Goal: Information Seeking & Learning: Learn about a topic

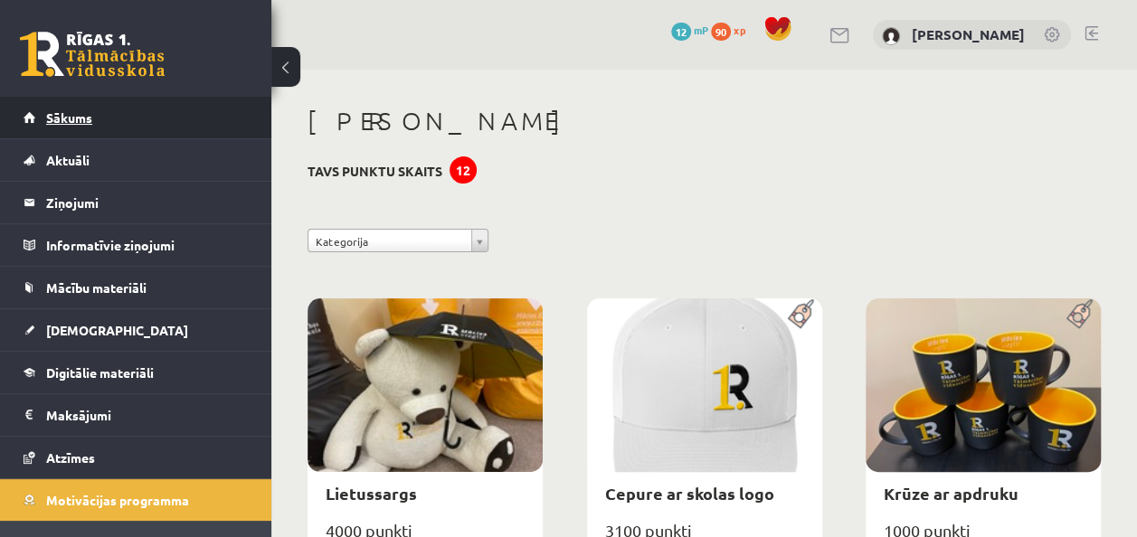
click at [87, 125] on link "Sākums" at bounding box center [136, 118] width 225 height 42
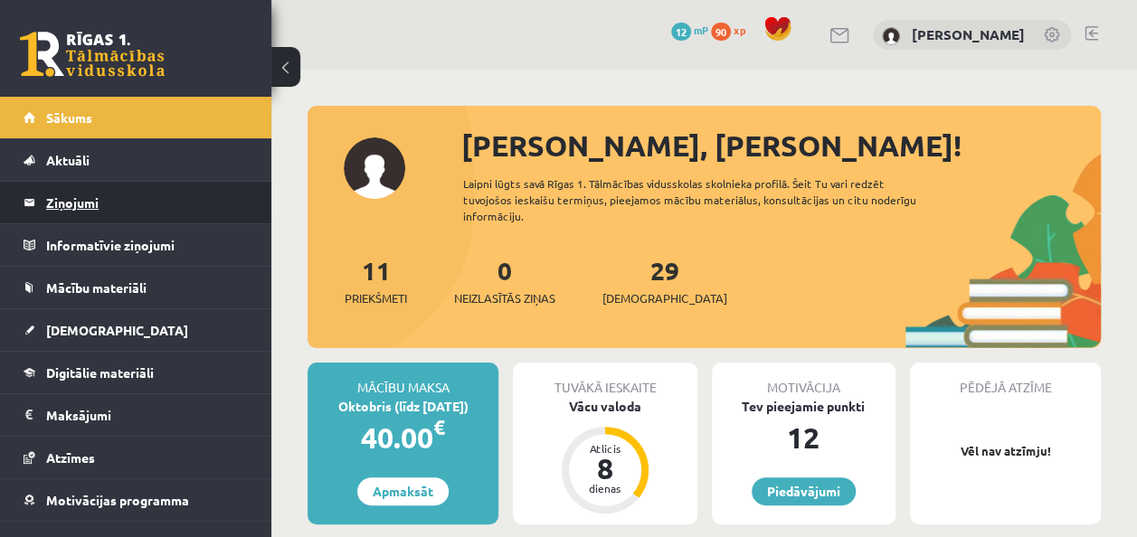
click at [72, 201] on legend "Ziņojumi 0" at bounding box center [147, 203] width 203 height 42
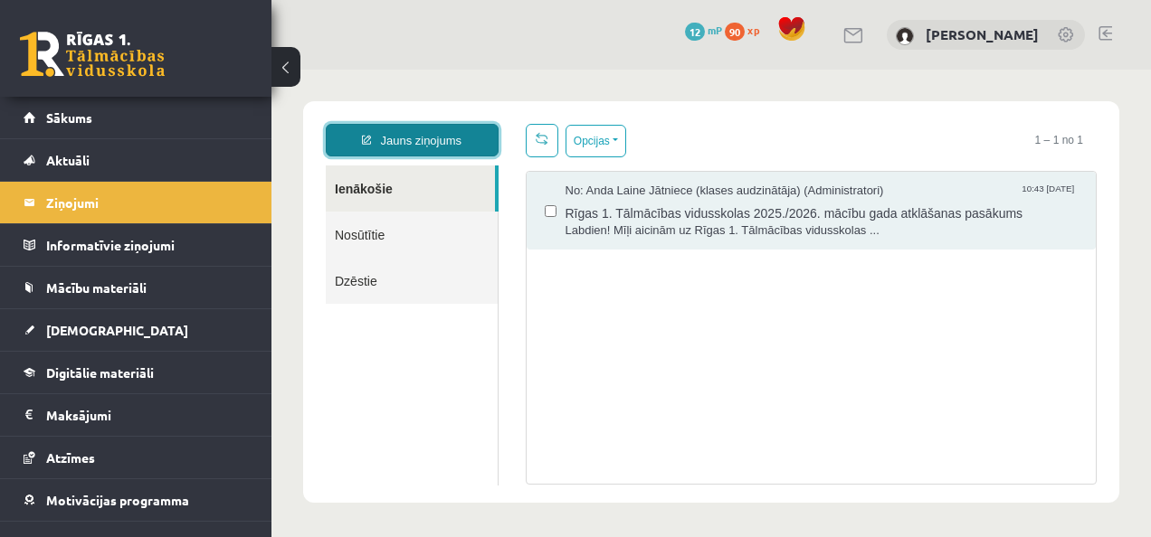
click at [412, 151] on link "Jauns ziņojums" at bounding box center [412, 140] width 173 height 33
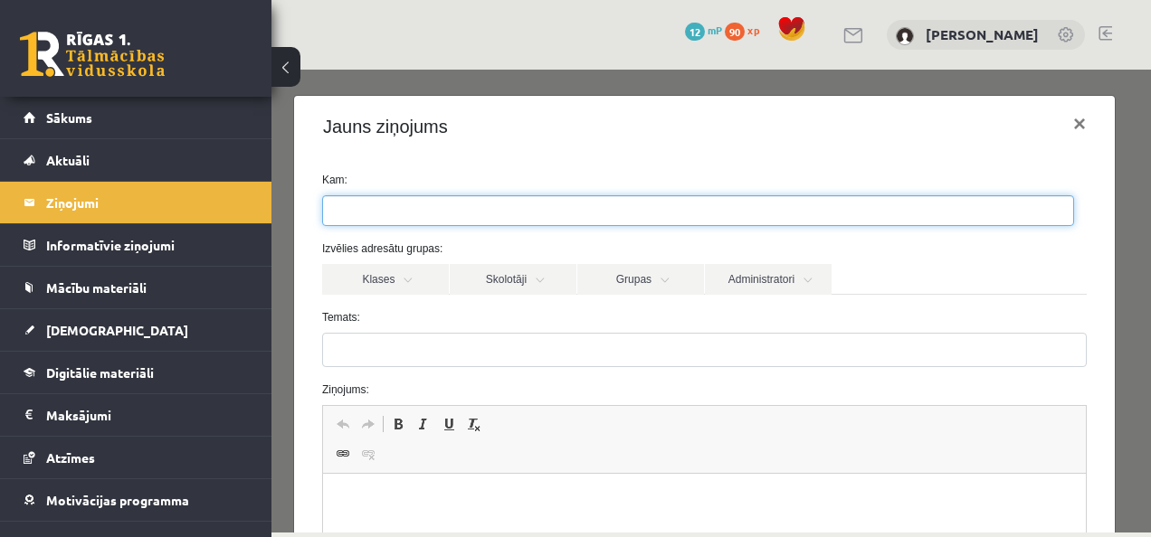
click at [413, 215] on ul at bounding box center [698, 210] width 750 height 29
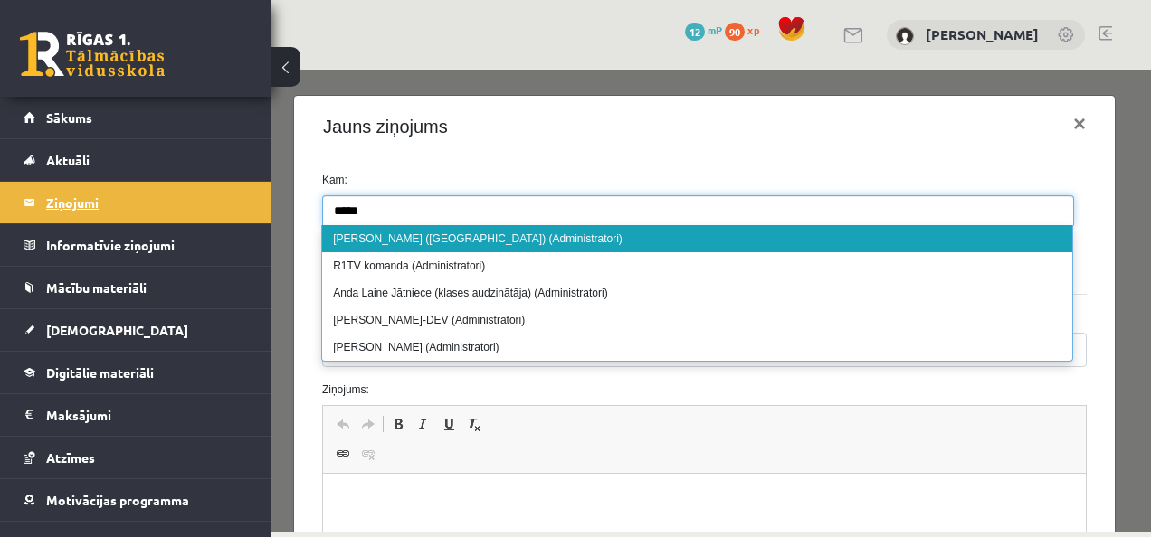
type input "****"
click at [72, 199] on legend "Ziņojumi 0" at bounding box center [147, 203] width 203 height 42
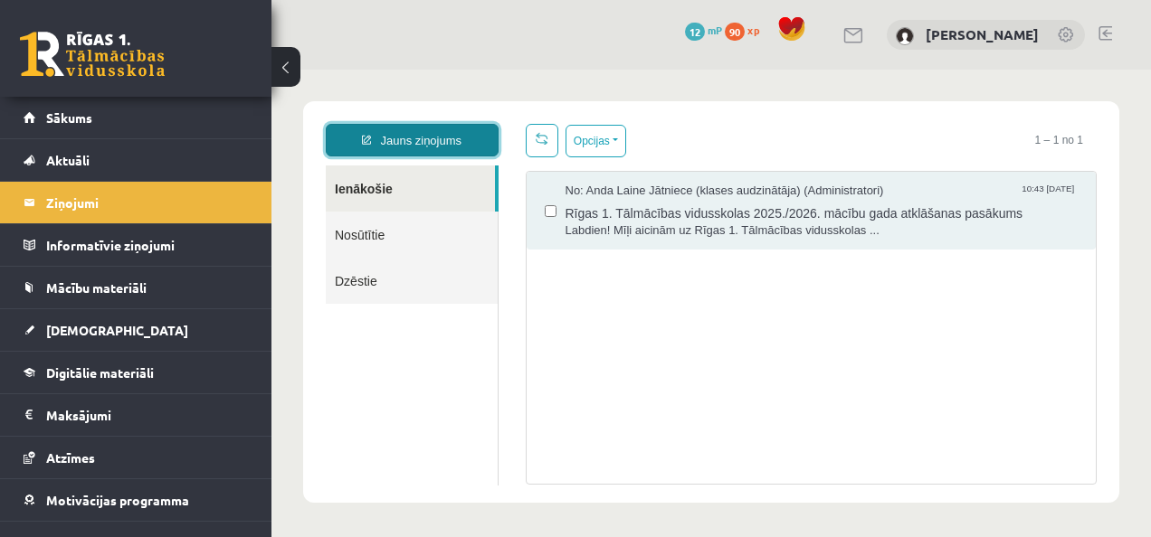
click at [396, 145] on link "Jauns ziņojums" at bounding box center [412, 140] width 173 height 33
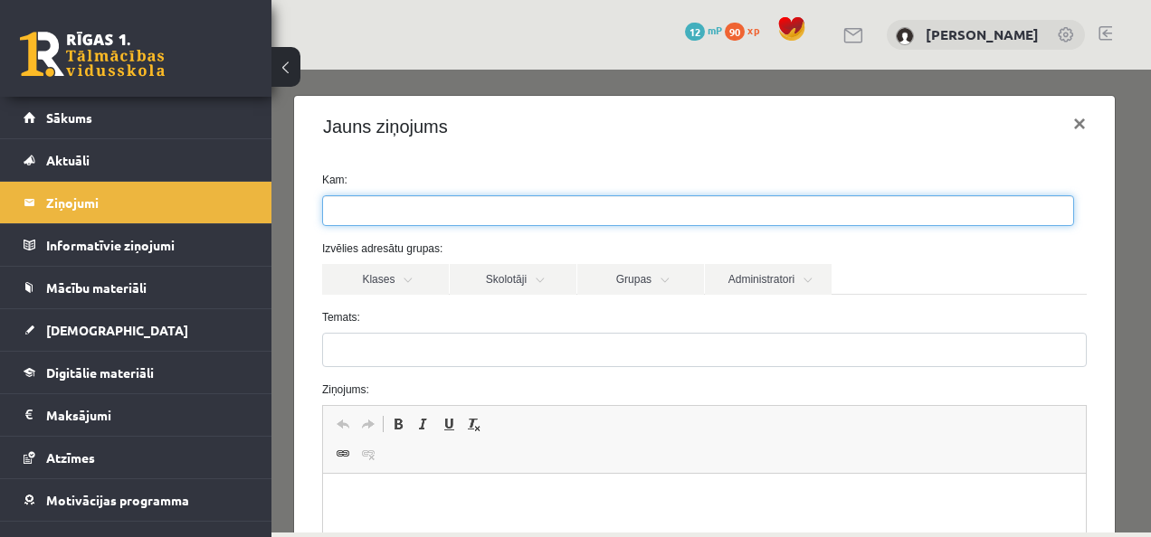
click at [395, 209] on ul at bounding box center [698, 210] width 750 height 29
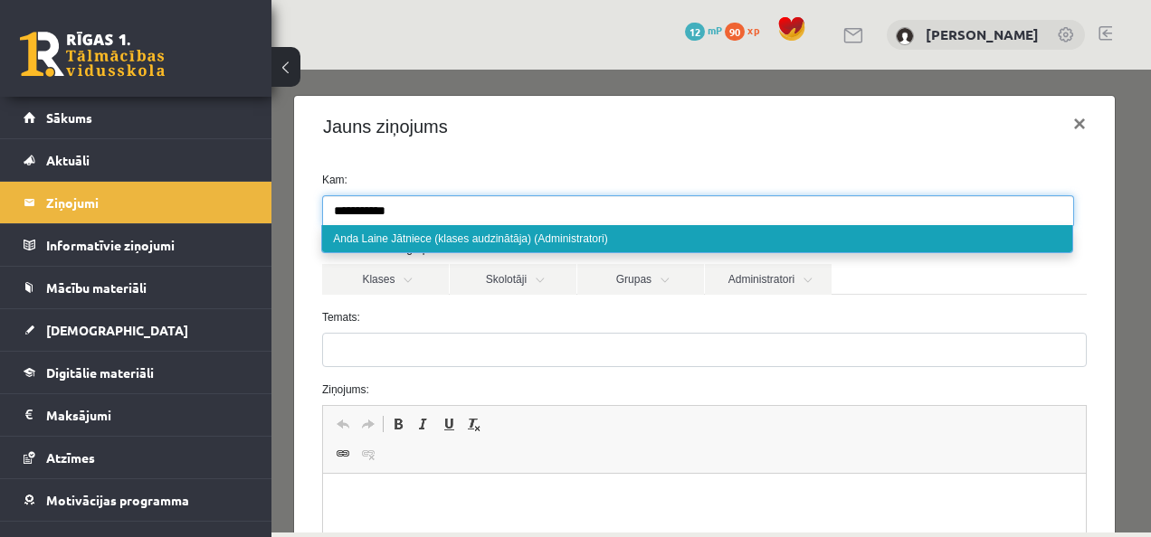
type input "**********"
select select "****"
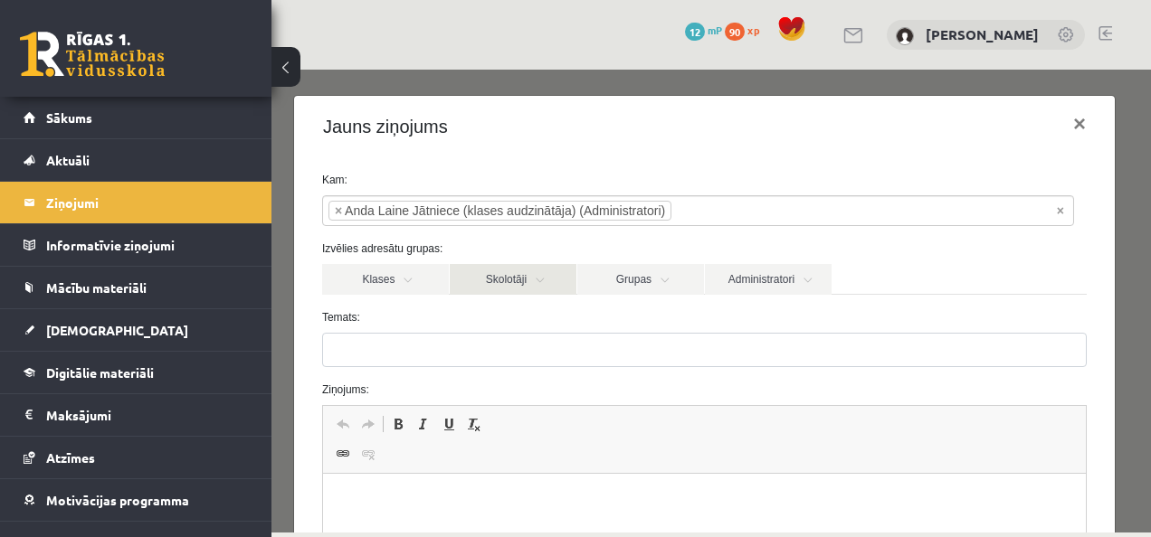
click at [510, 283] on link "Skolotāji" at bounding box center [513, 279] width 127 height 31
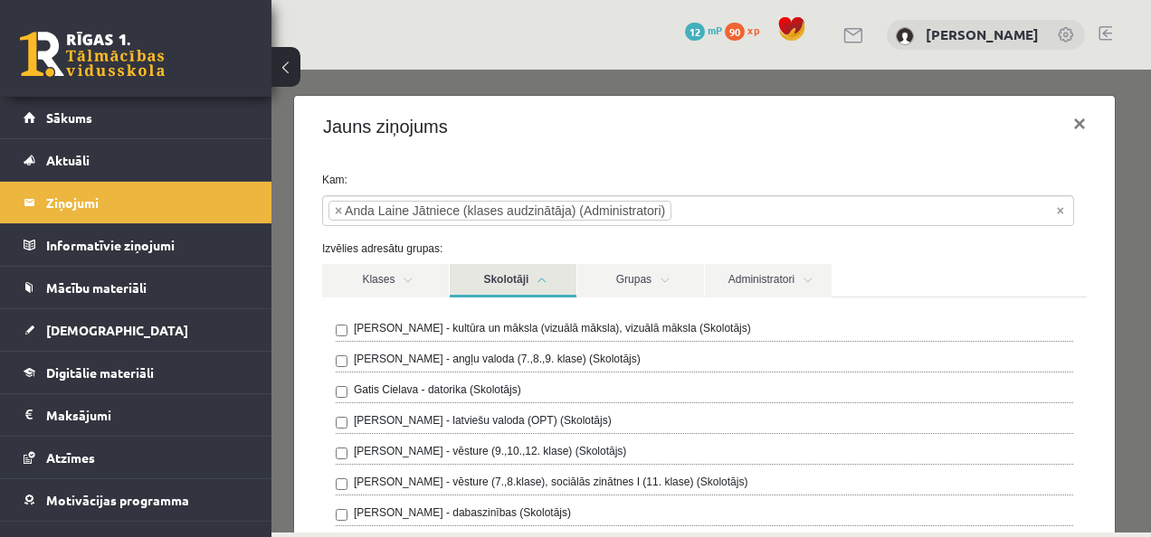
click at [510, 283] on link "Skolotāji" at bounding box center [513, 280] width 127 height 33
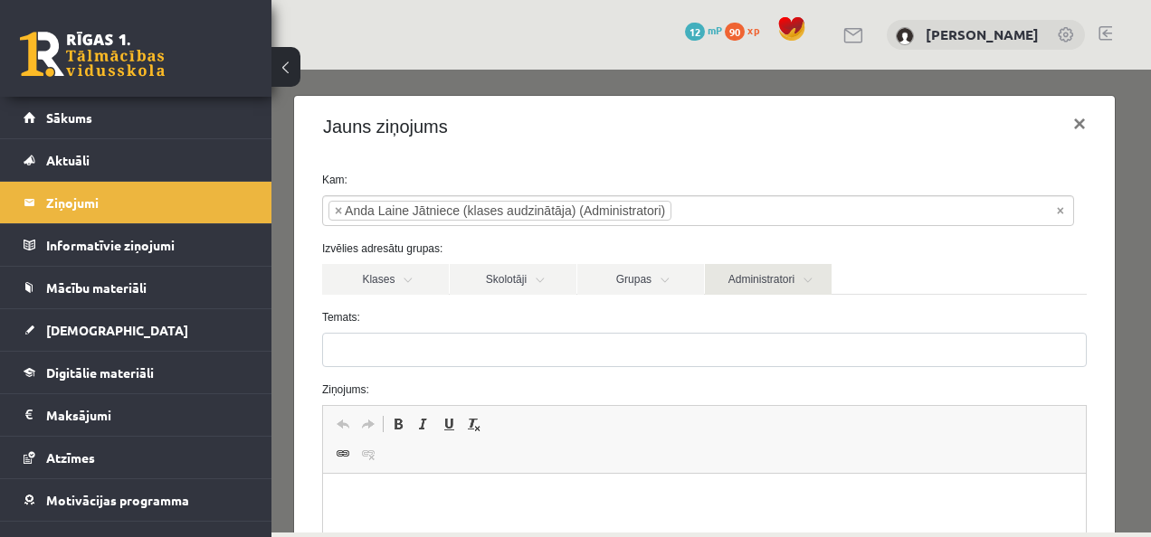
click at [795, 271] on link "Administratori" at bounding box center [768, 279] width 127 height 31
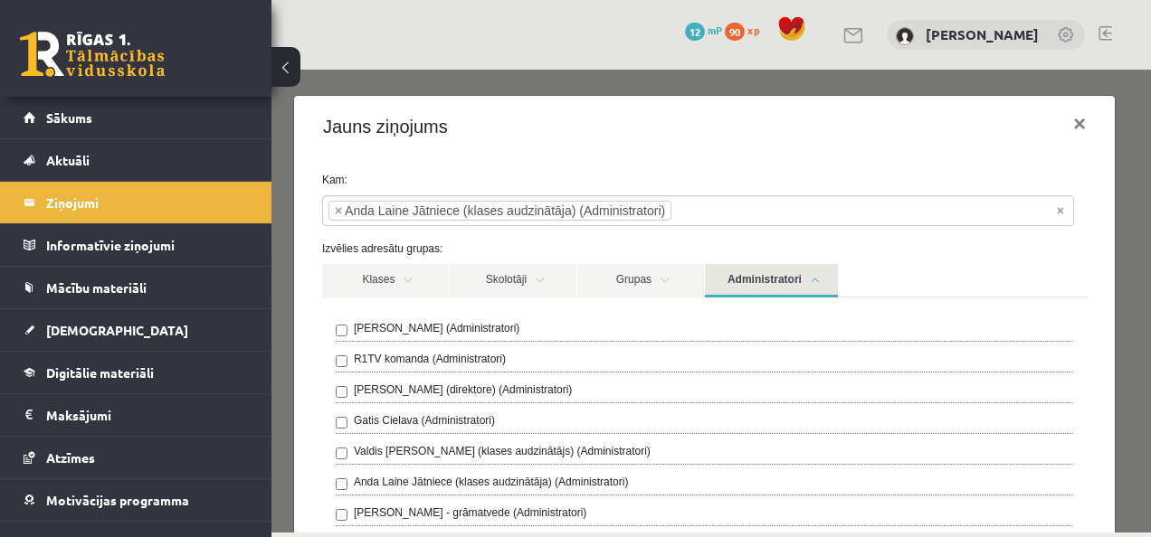
click at [795, 271] on link "Administratori" at bounding box center [771, 280] width 133 height 33
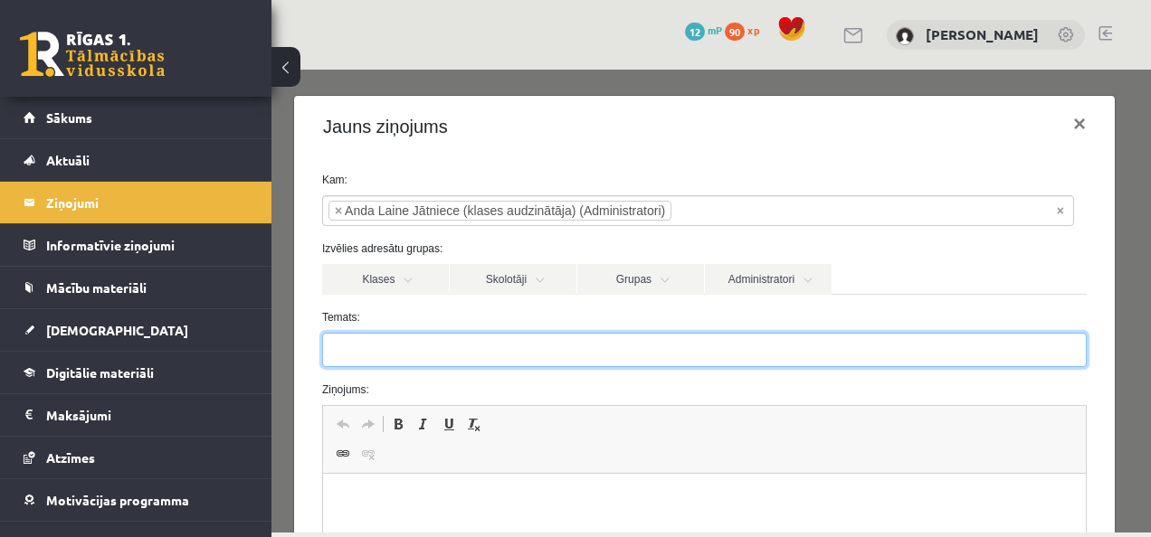
click at [679, 347] on input "Temats:" at bounding box center [704, 350] width 765 height 34
type input "*******"
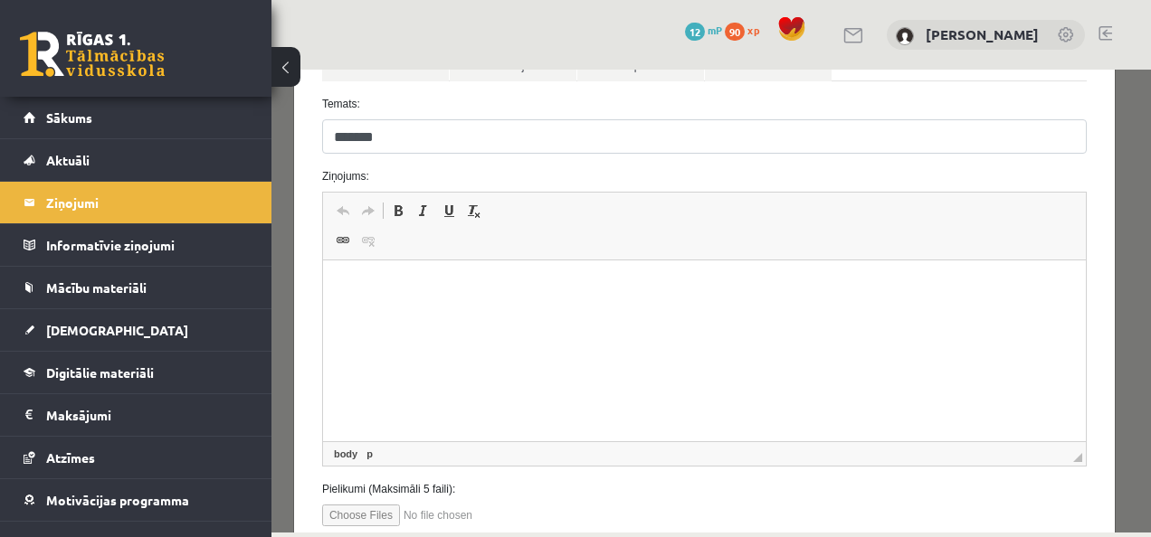
scroll to position [214, 0]
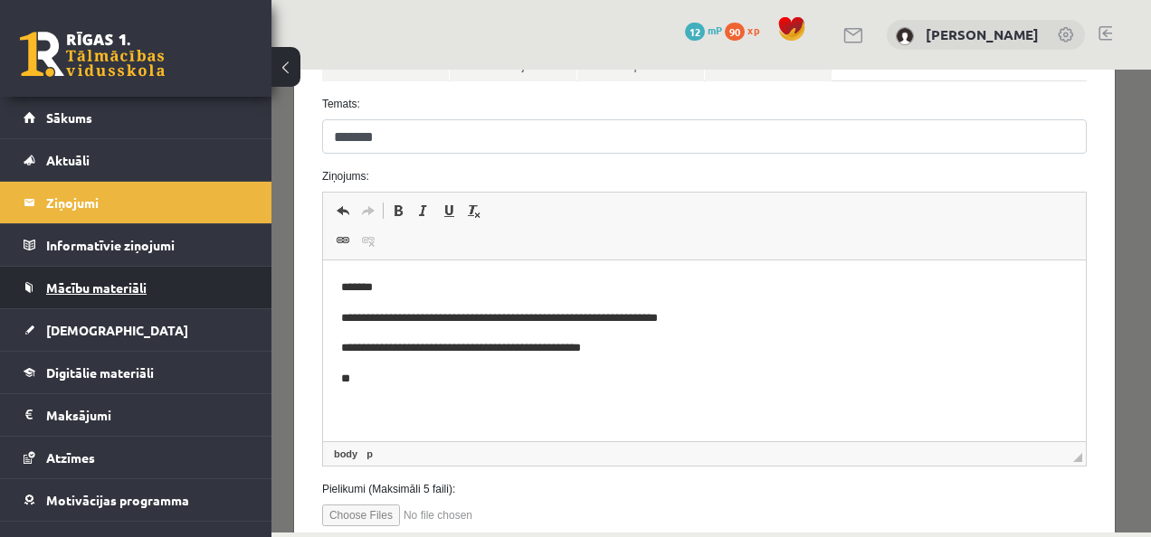
click at [124, 280] on span "Mācību materiāli" at bounding box center [96, 288] width 100 height 16
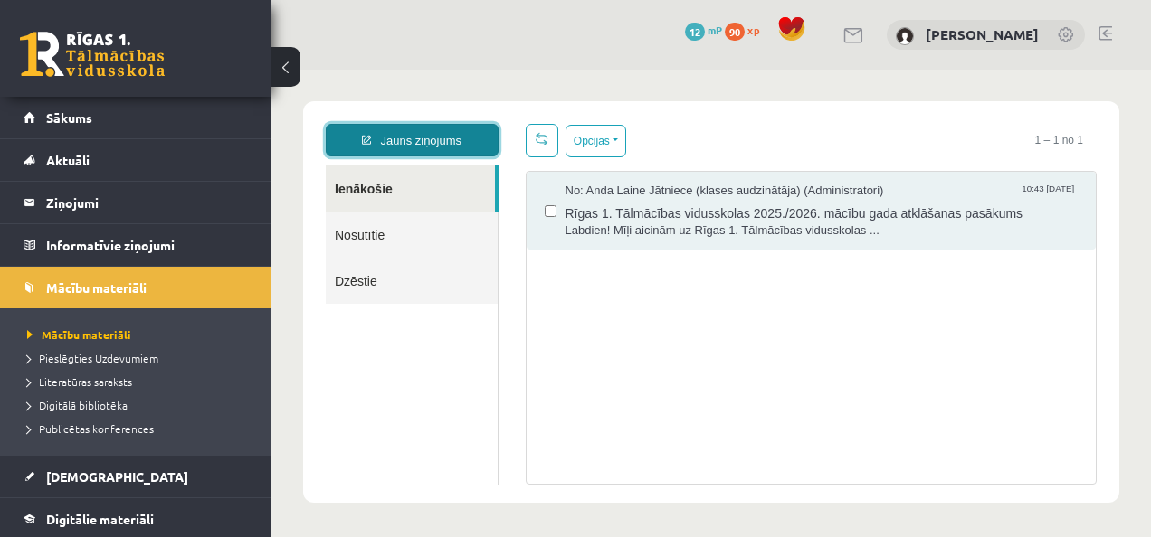
click at [426, 125] on link "Jauns ziņojums" at bounding box center [412, 140] width 173 height 33
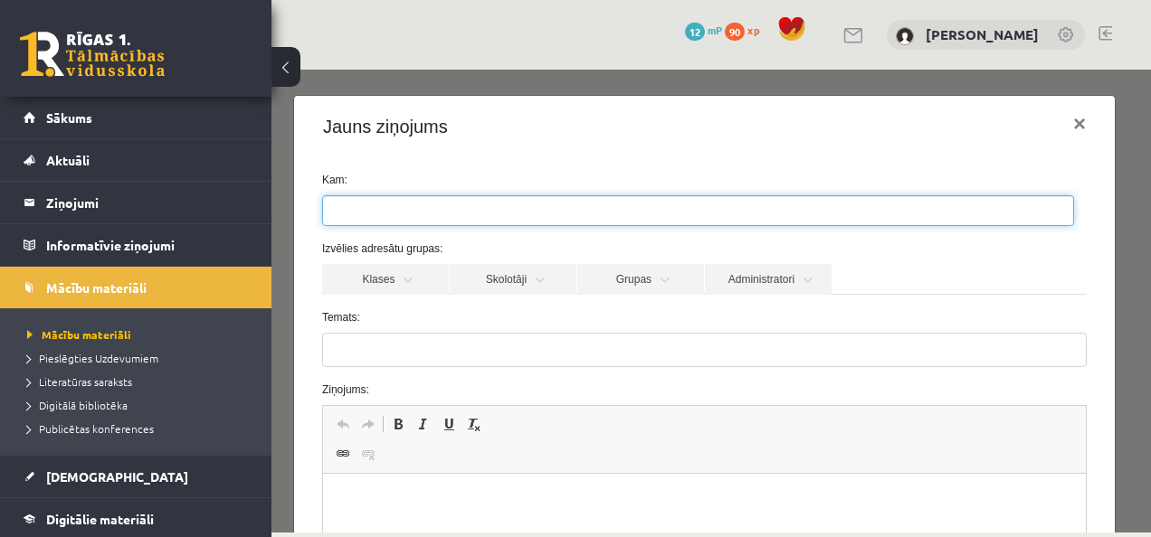
click at [430, 209] on ul at bounding box center [698, 210] width 750 height 29
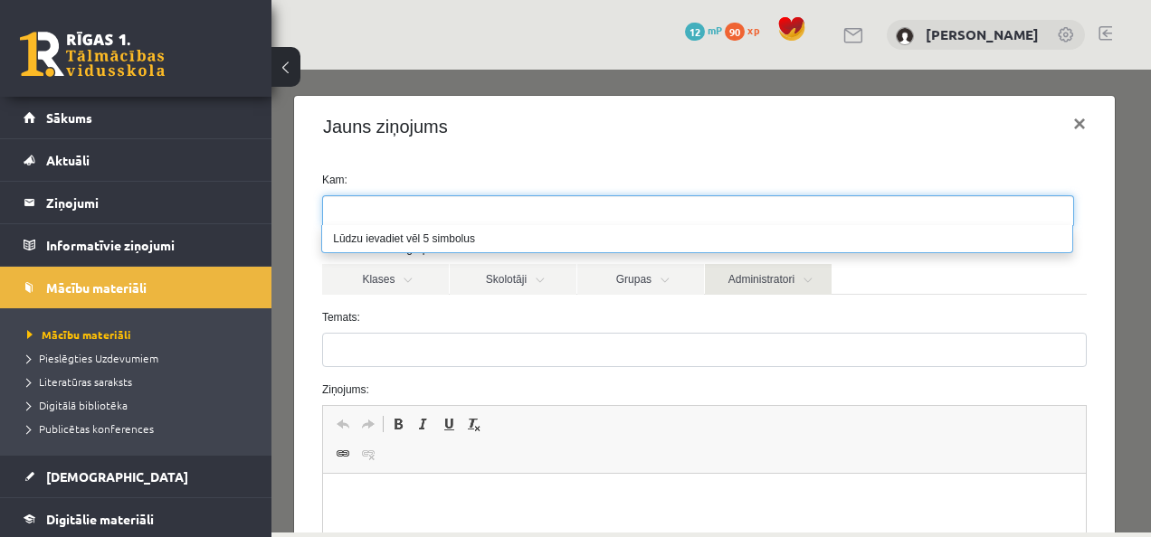
click at [765, 280] on link "Administratori" at bounding box center [768, 279] width 127 height 31
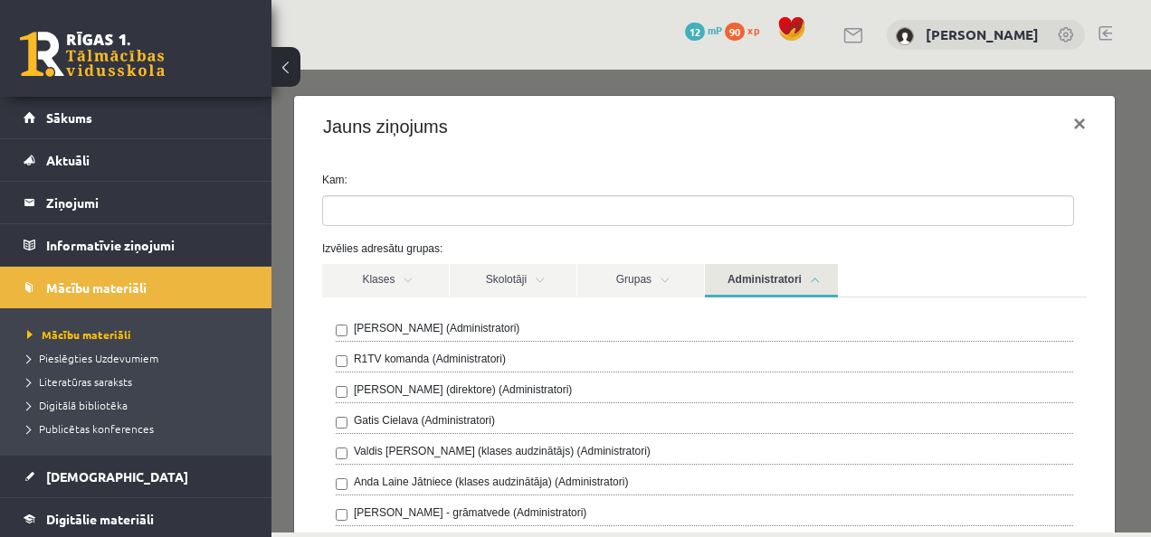
click at [491, 490] on div "Anda Laine Jātniece (klases audzinātāja) (Administratori)" at bounding box center [704, 485] width 737 height 22
click at [489, 476] on label "Anda Laine Jātniece (klases audzinātāja) (Administratori)" at bounding box center [491, 482] width 275 height 16
click at [811, 283] on link "Administratori" at bounding box center [771, 280] width 133 height 33
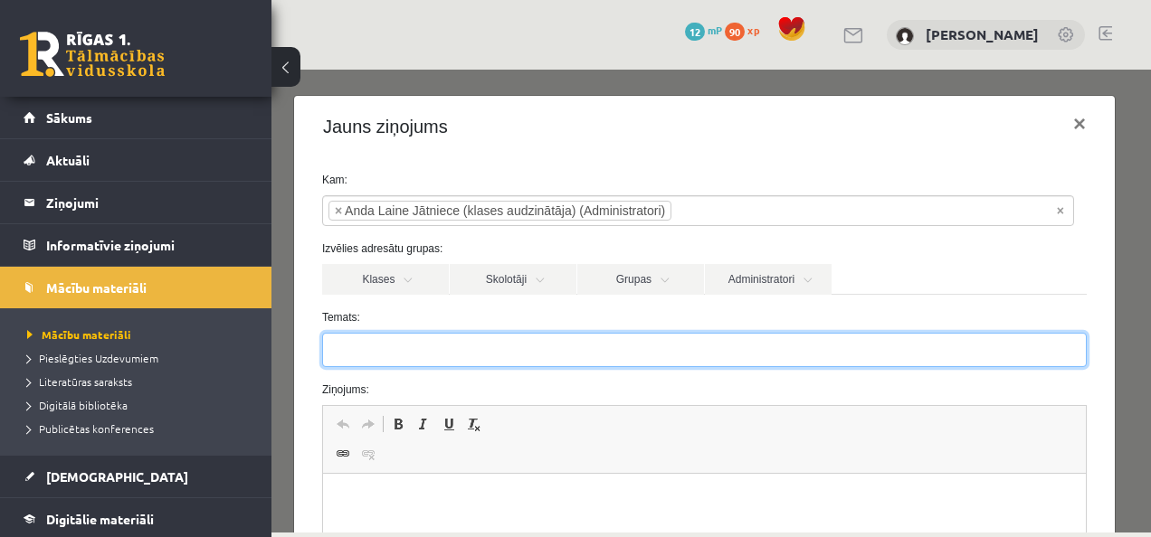
click at [600, 366] on input "Temats:" at bounding box center [704, 350] width 765 height 34
type input "*******"
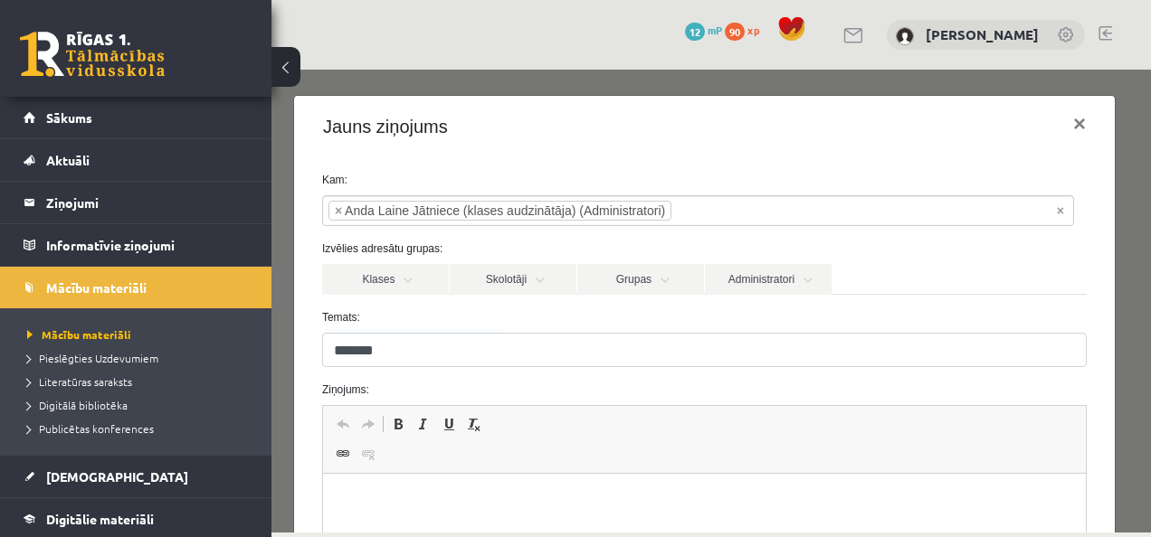
click at [512, 508] on p "Editor, wiswyg-editor-47024749523600-1757310382-487" at bounding box center [703, 501] width 727 height 19
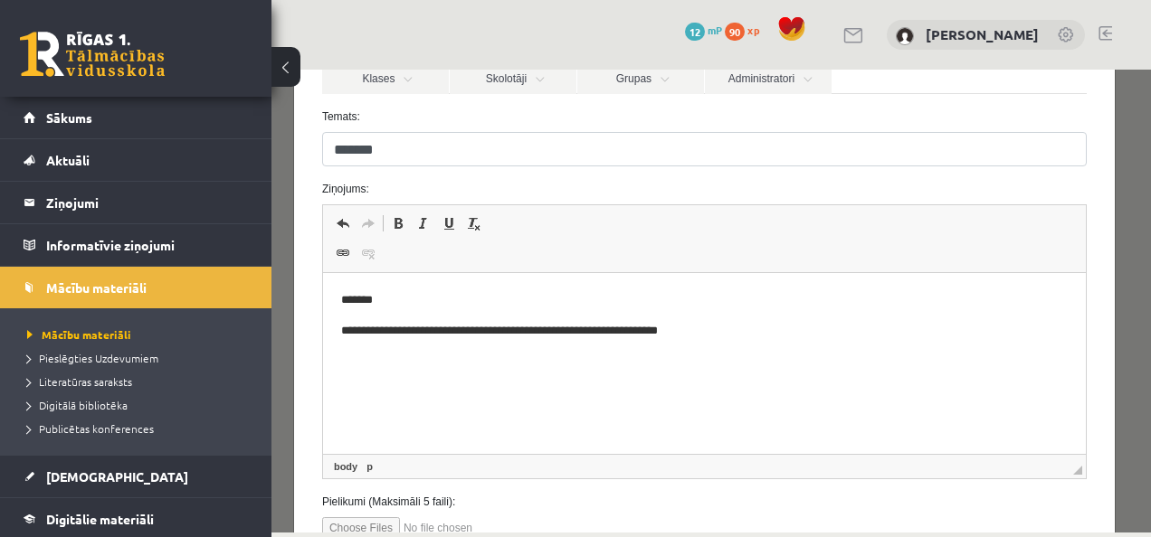
scroll to position [206, 0]
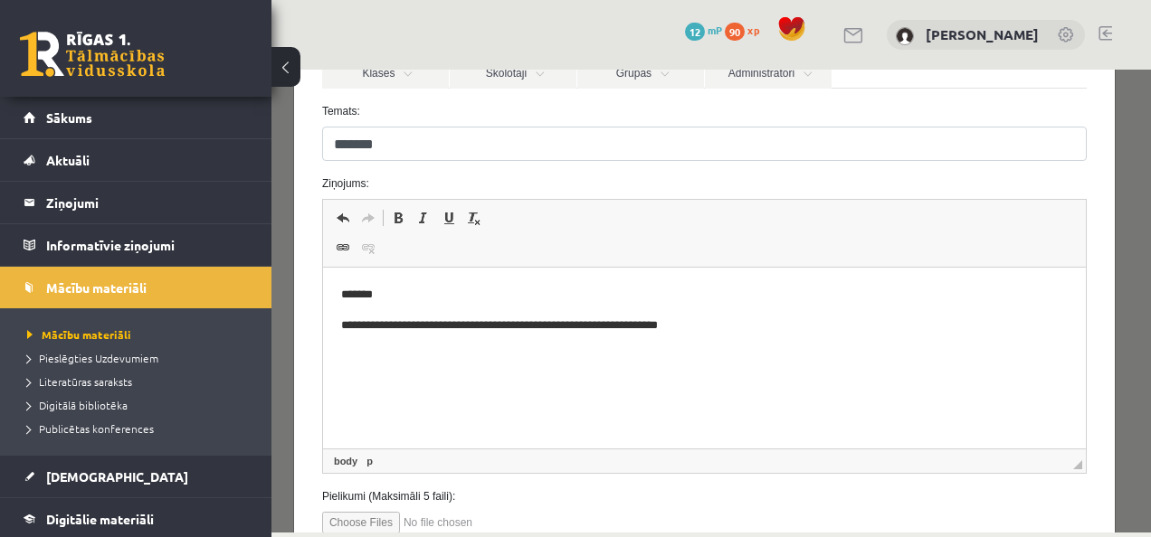
click at [730, 353] on html "**********" at bounding box center [703, 310] width 763 height 85
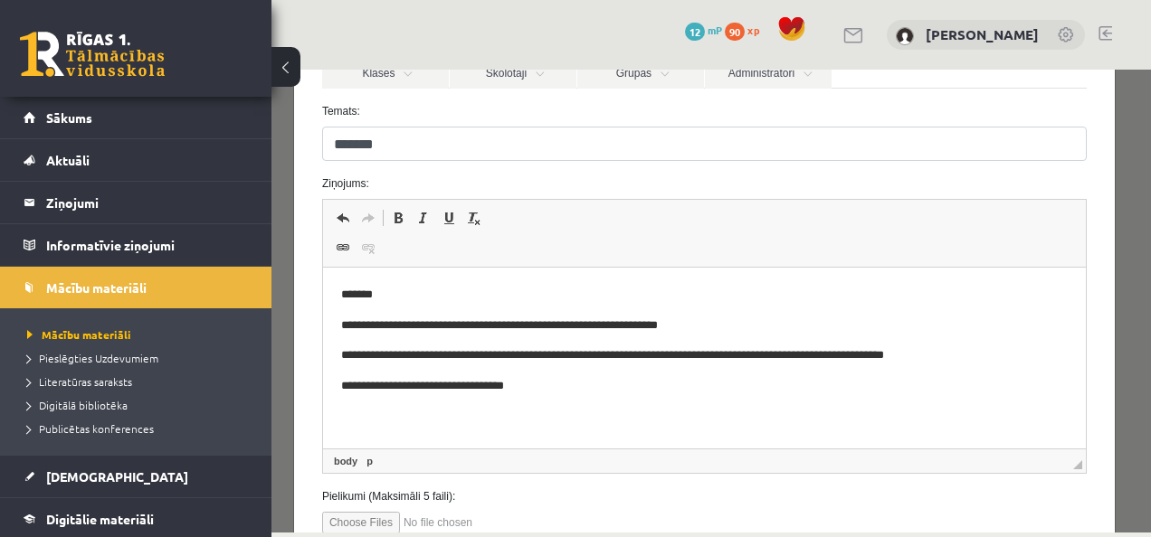
click at [928, 355] on p "**********" at bounding box center [697, 356] width 715 height 19
click at [543, 413] on p "**********" at bounding box center [690, 417] width 701 height 19
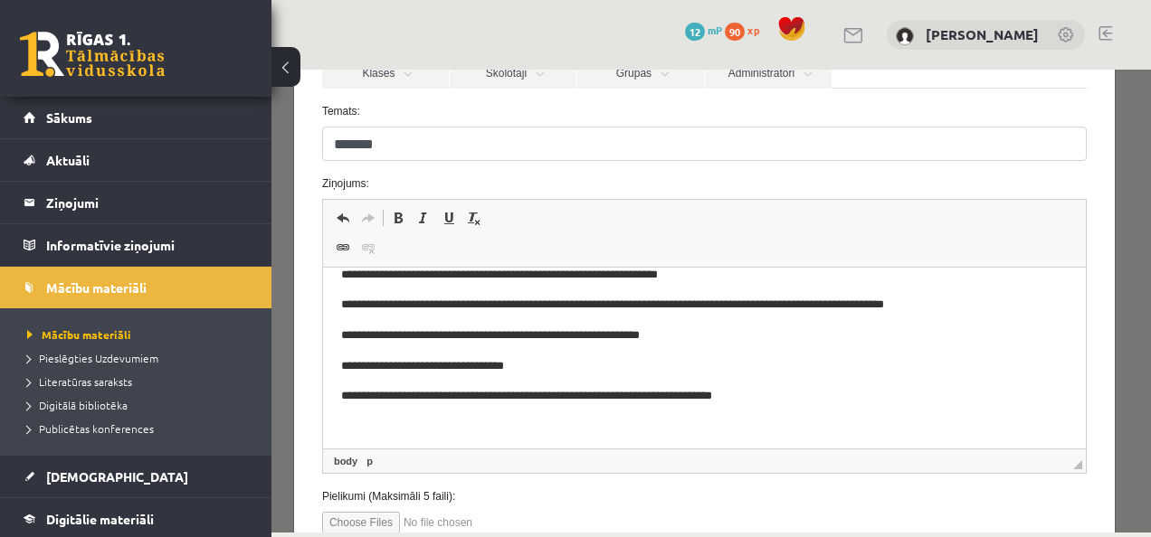
scroll to position [52, 0]
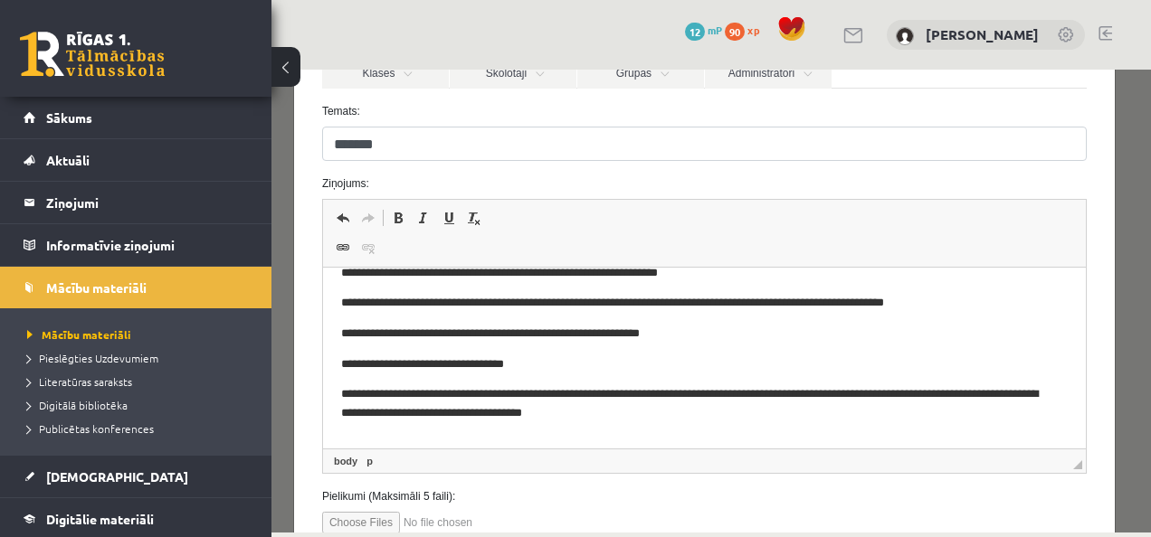
click at [368, 398] on p "**********" at bounding box center [690, 404] width 701 height 38
click at [377, 415] on p "**********" at bounding box center [690, 404] width 701 height 38
click at [395, 414] on p "**********" at bounding box center [690, 404] width 701 height 38
click at [700, 423] on body "**********" at bounding box center [703, 343] width 727 height 221
click at [697, 404] on p "**********" at bounding box center [690, 404] width 701 height 38
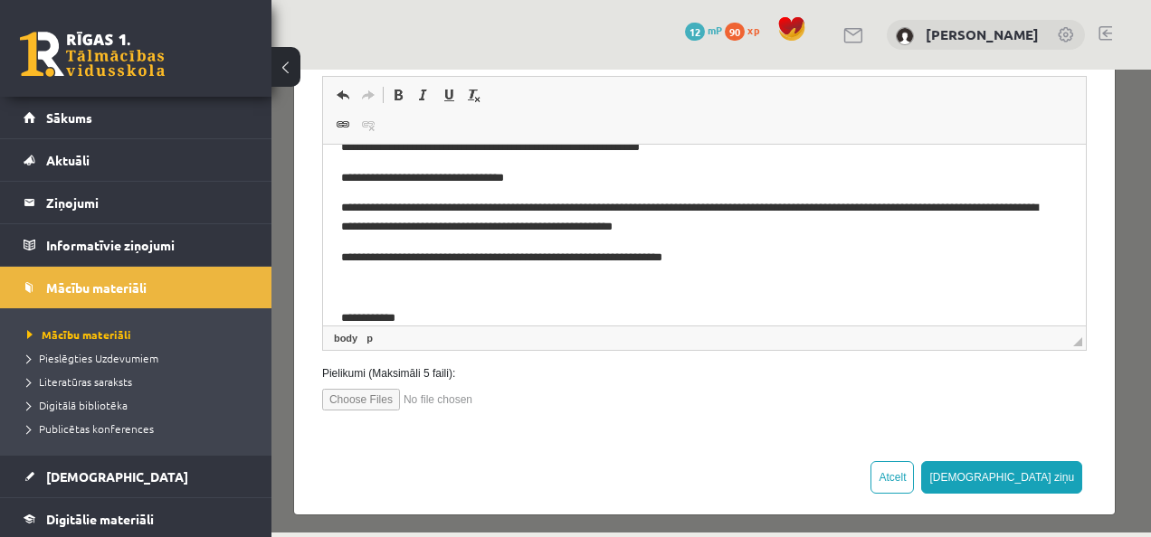
scroll to position [336, 0]
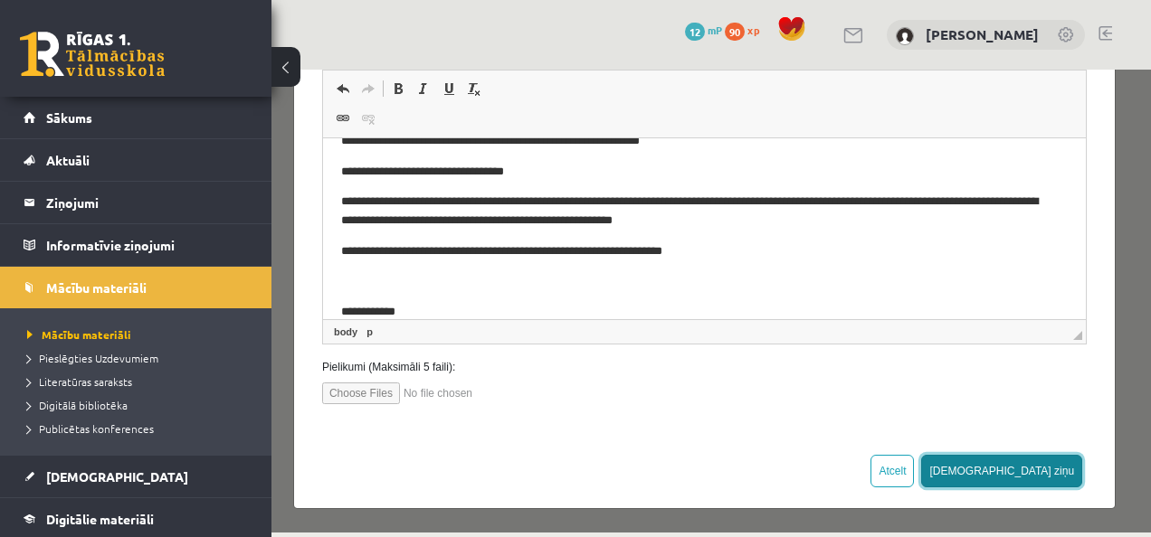
click at [1044, 471] on button "Sūtīt ziņu" at bounding box center [1001, 471] width 161 height 33
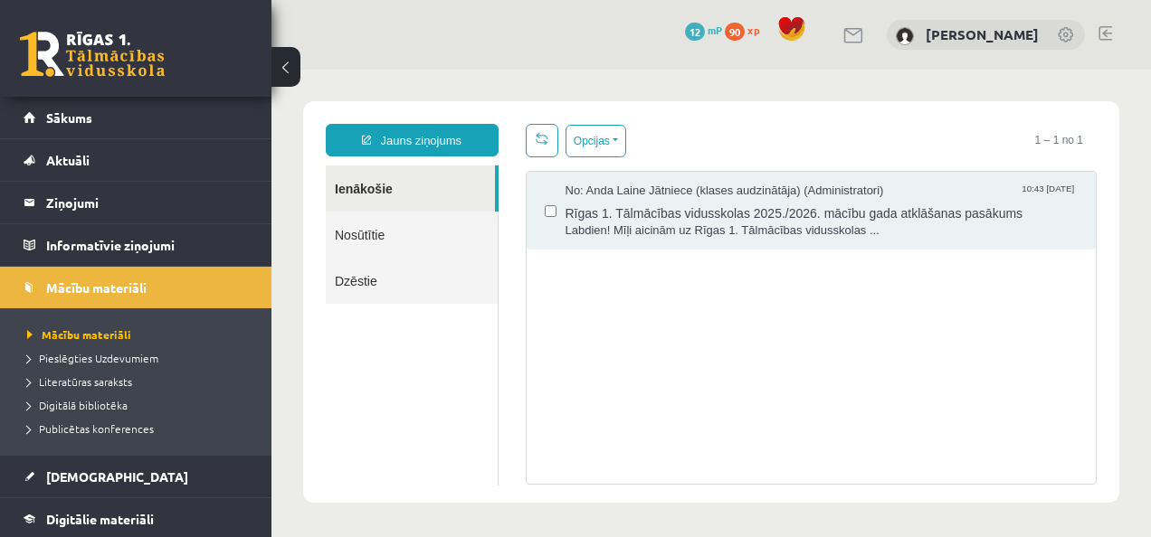
scroll to position [0, 0]
click at [380, 246] on link "Nosūtītie" at bounding box center [412, 235] width 172 height 46
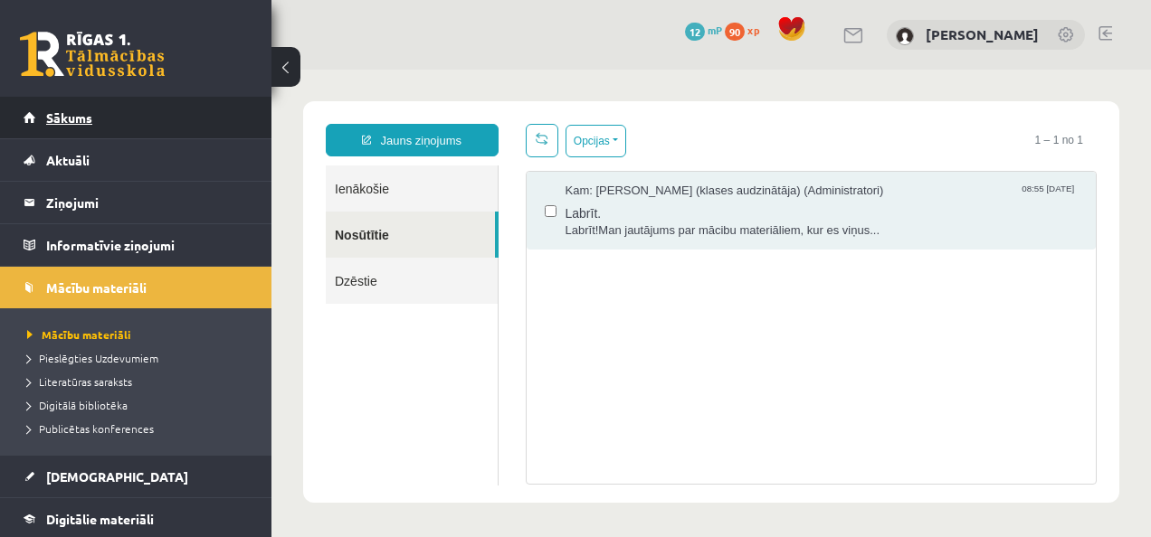
click at [85, 127] on link "Sākums" at bounding box center [136, 118] width 225 height 42
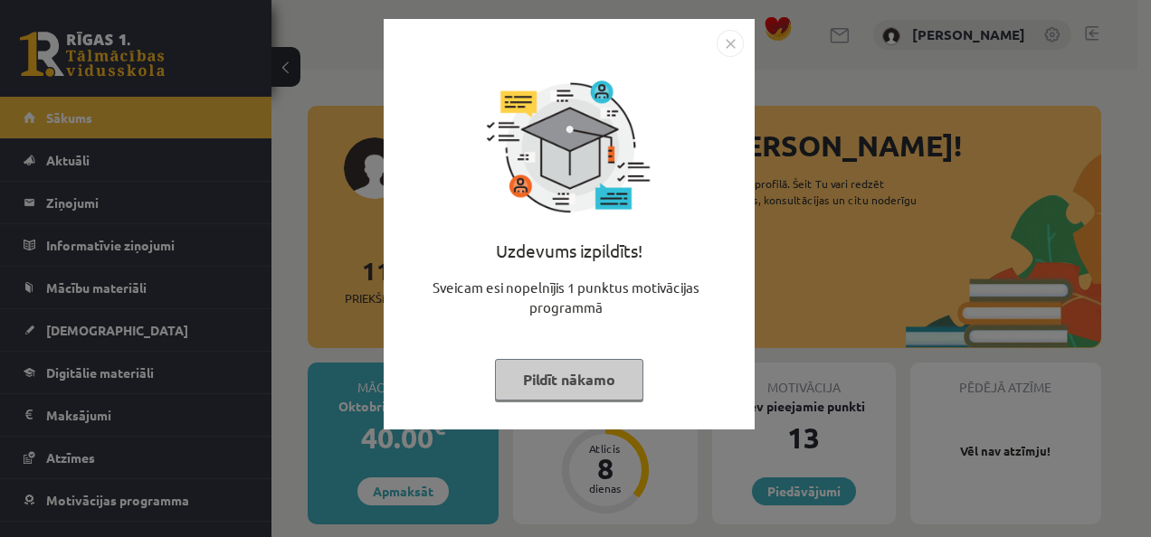
click at [536, 367] on button "Pildīt nākamo" at bounding box center [569, 380] width 148 height 42
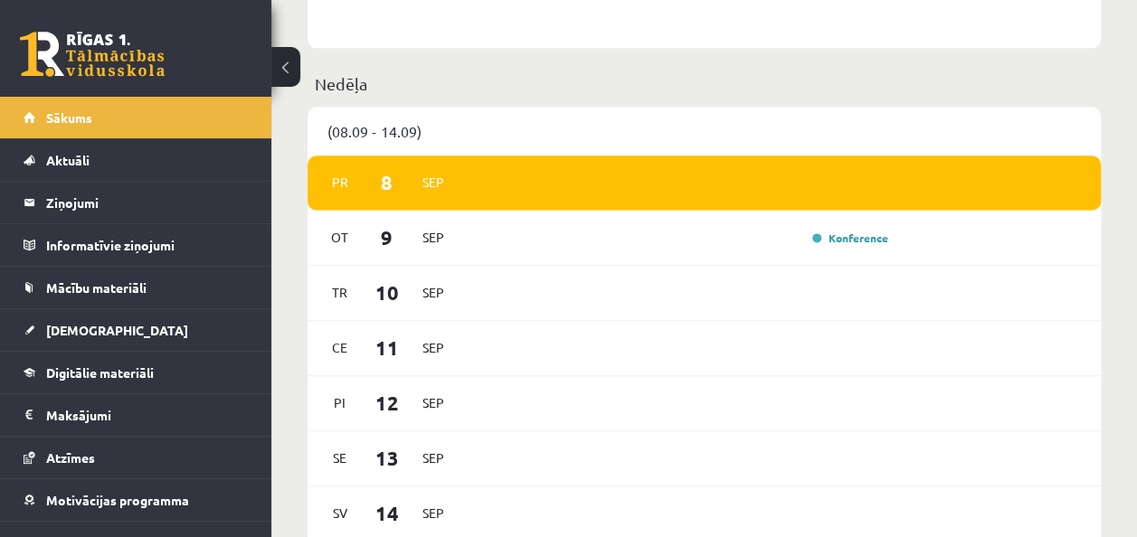
scroll to position [1440, 0]
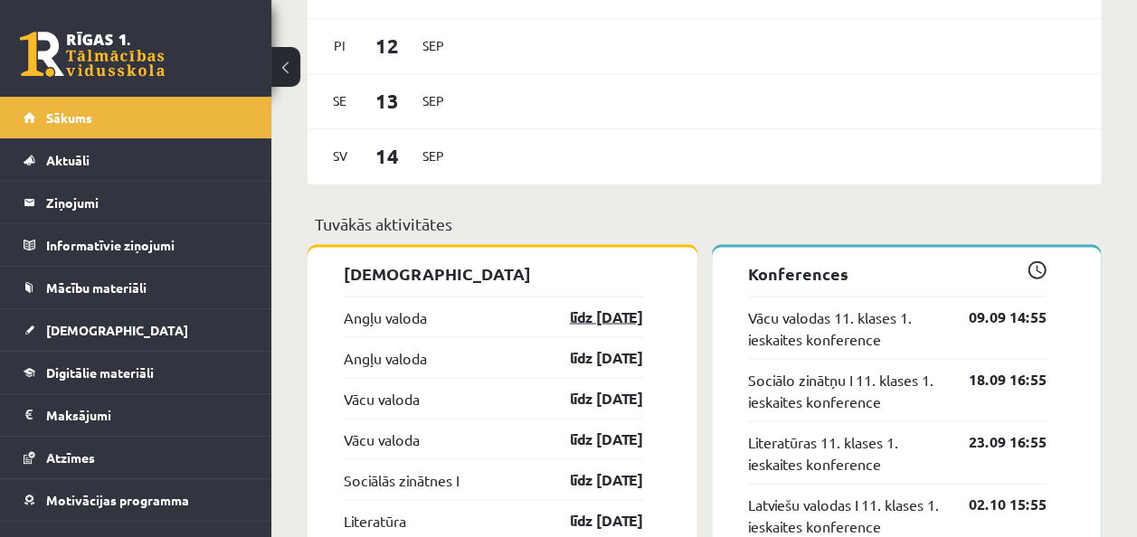
click at [571, 315] on link "līdz 15.09.25" at bounding box center [590, 317] width 105 height 22
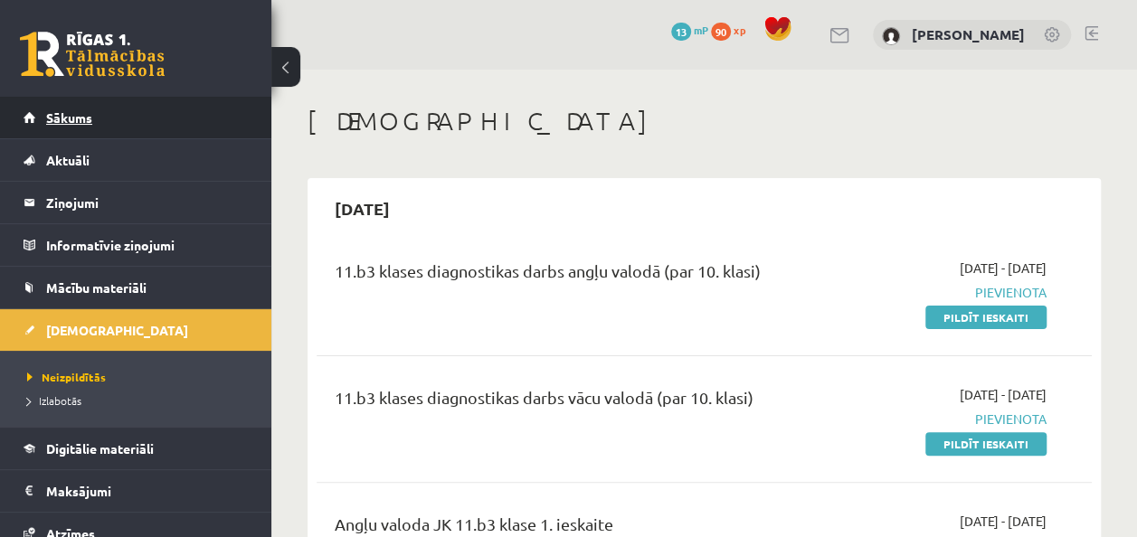
click at [112, 108] on link "Sākums" at bounding box center [136, 118] width 225 height 42
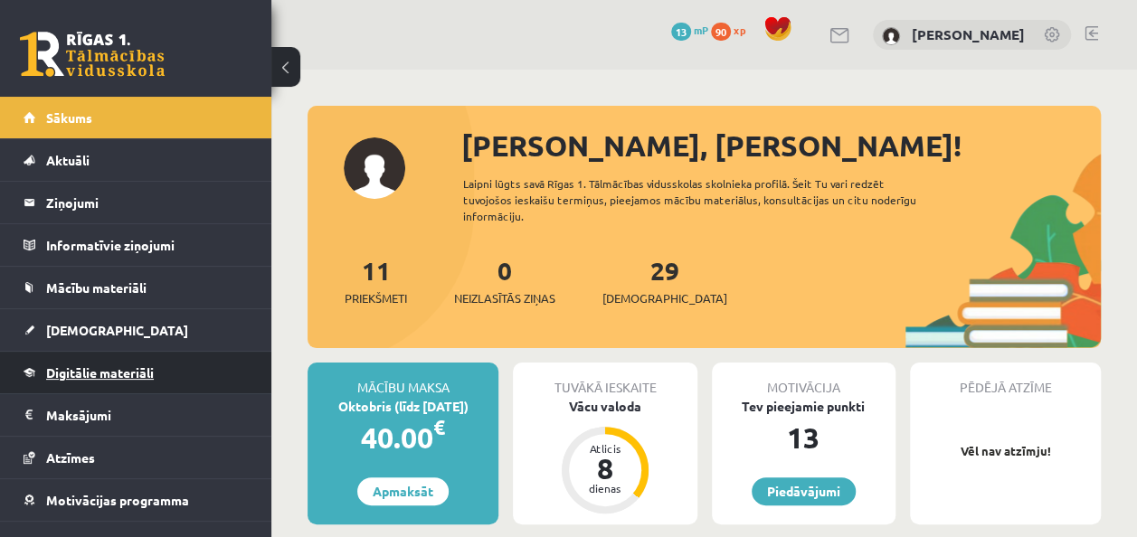
click at [101, 376] on span "Digitālie materiāli" at bounding box center [100, 373] width 108 height 16
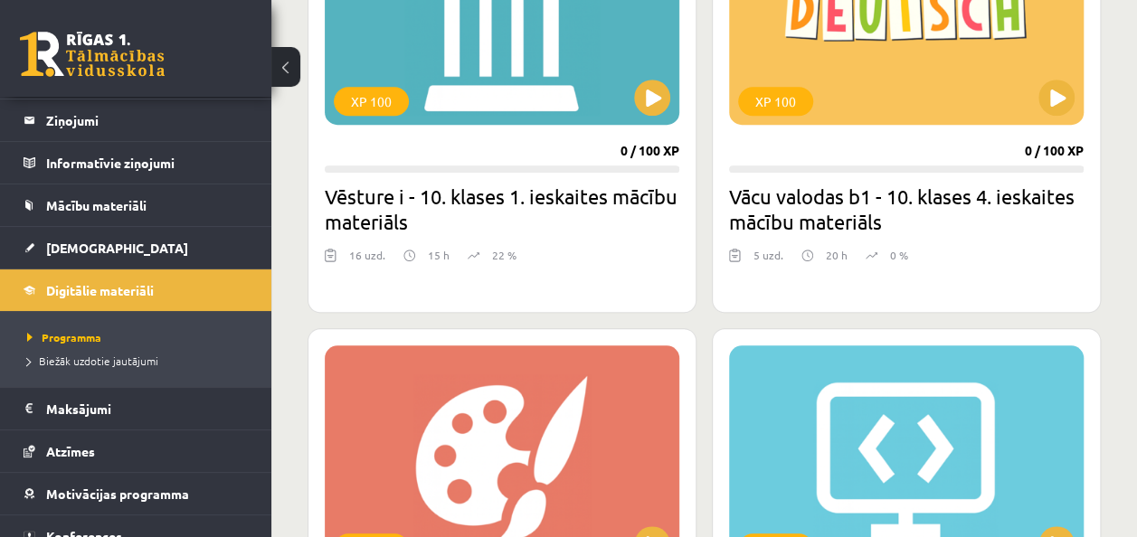
scroll to position [626, 0]
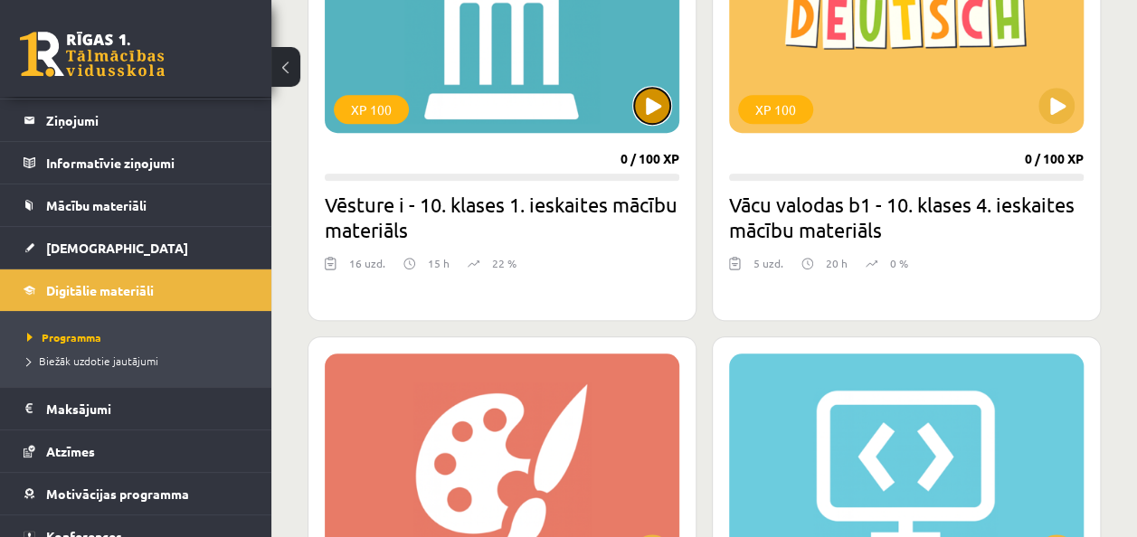
click at [646, 105] on button at bounding box center [652, 106] width 36 height 36
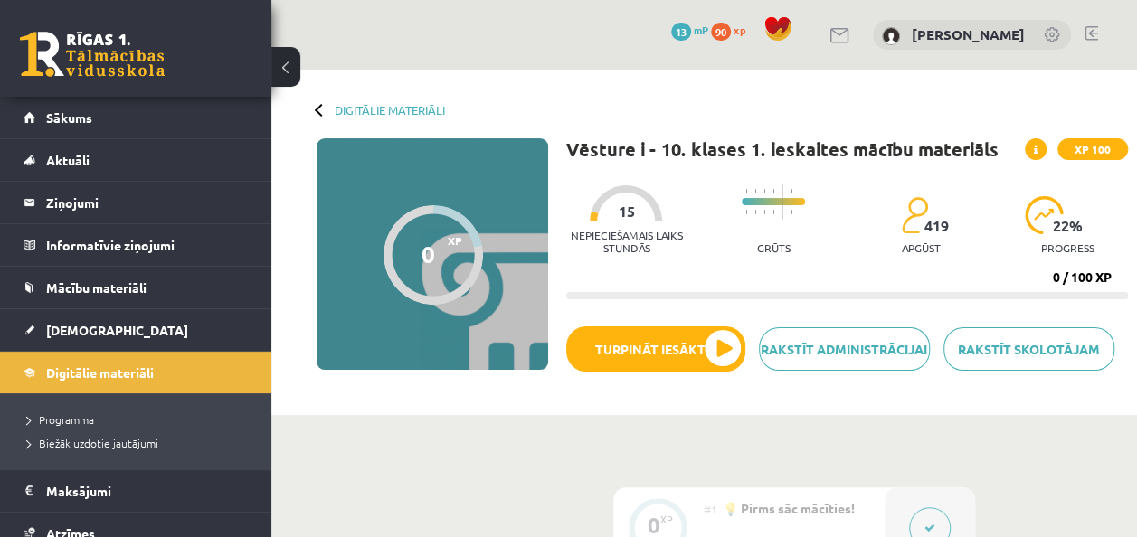
click at [284, 72] on button at bounding box center [285, 67] width 29 height 40
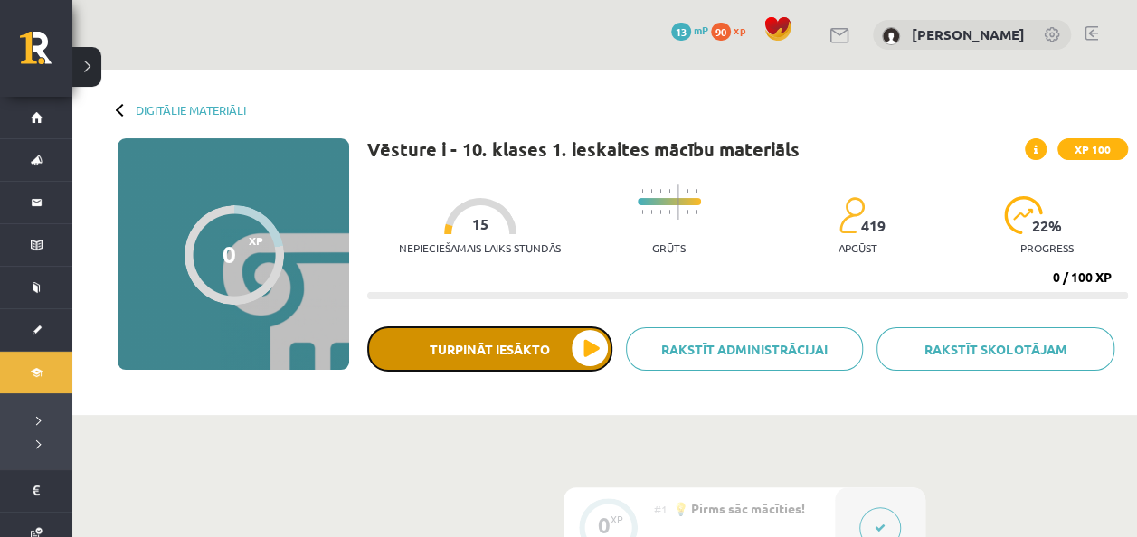
click at [556, 355] on button "Turpināt iesākto" at bounding box center [489, 349] width 245 height 45
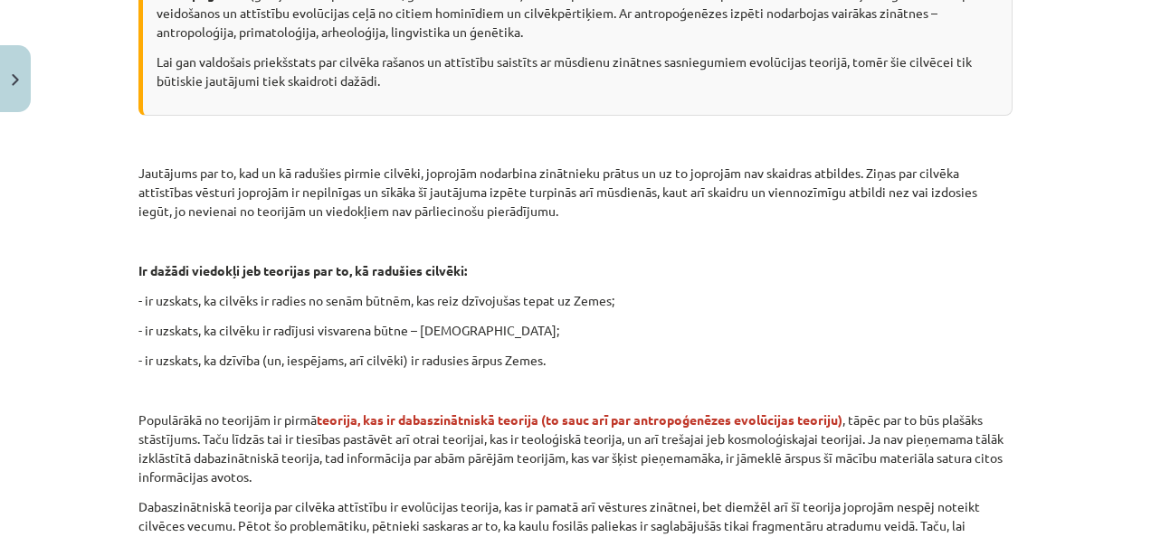
scroll to position [955, 0]
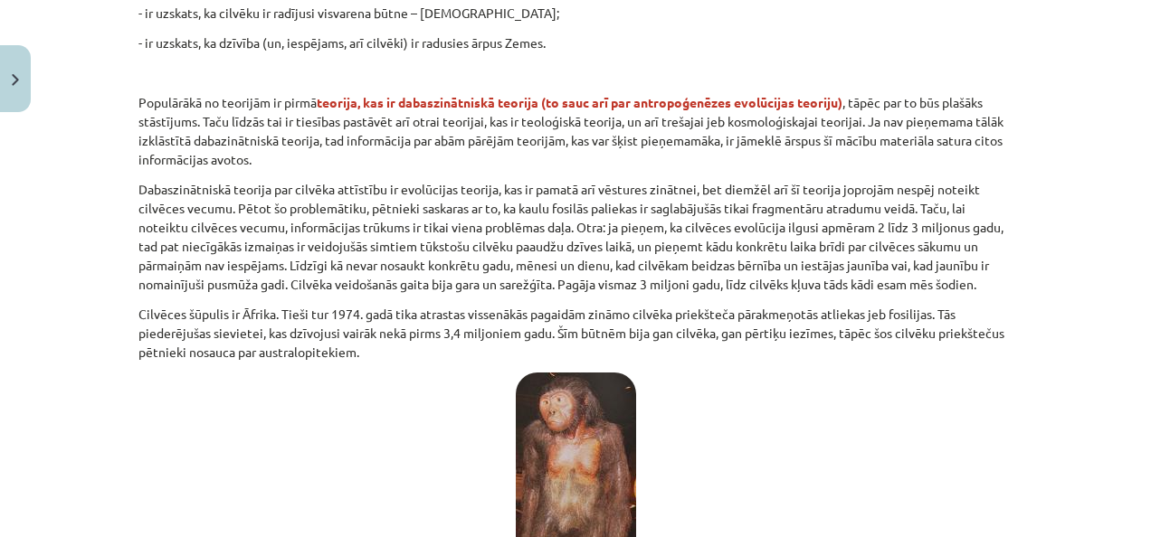
click at [1026, 382] on div "Mācību tēma: Vēsture i - 10. klases 1. ieskaites mācību materiāls #3 📜 1. daļa.…" at bounding box center [575, 268] width 1151 height 537
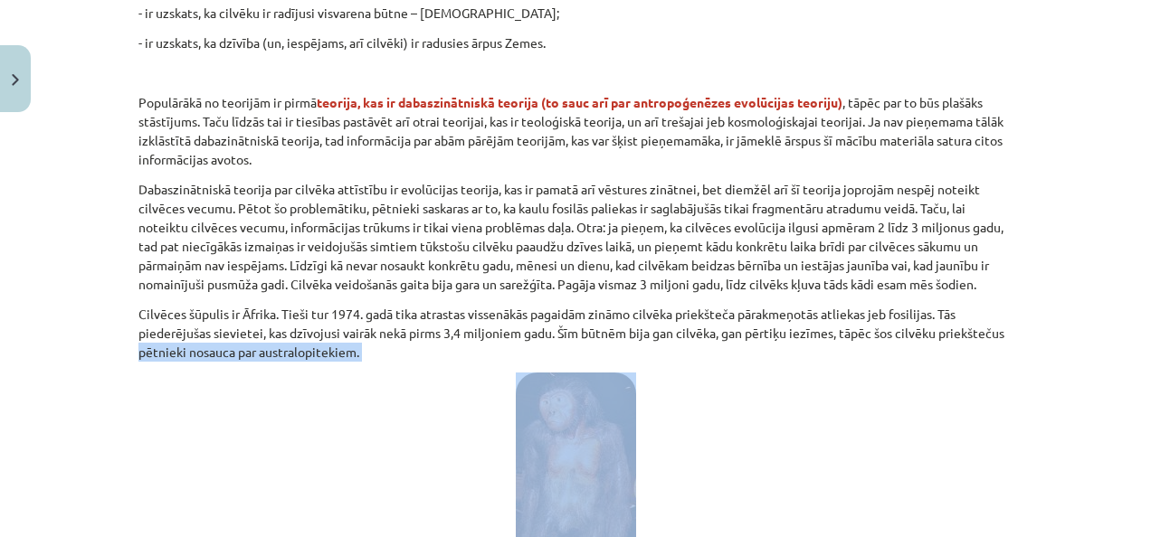
drag, startPoint x: 1050, startPoint y: 337, endPoint x: 1048, endPoint y: 359, distance: 22.7
click at [1048, 359] on div "Mācību tēma: Vēsture i - 10. klases 1. ieskaites mācību materiāls #3 📜 1. daļa.…" at bounding box center [575, 268] width 1151 height 537
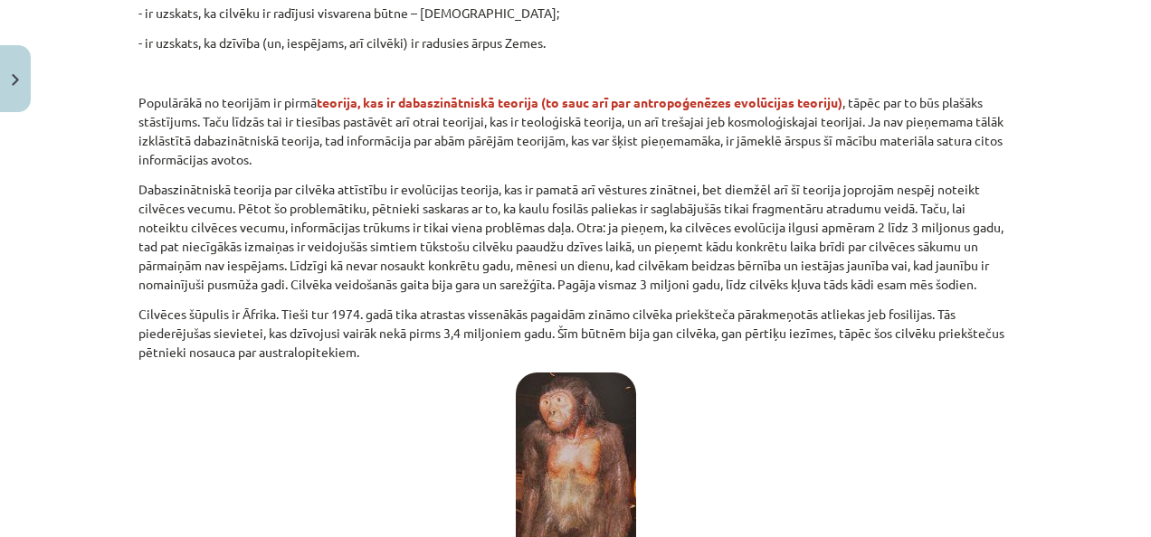
click at [1064, 311] on div "Mācību tēma: Vēsture i - 10. klases 1. ieskaites mācību materiāls #3 📜 1. daļa.…" at bounding box center [575, 268] width 1151 height 537
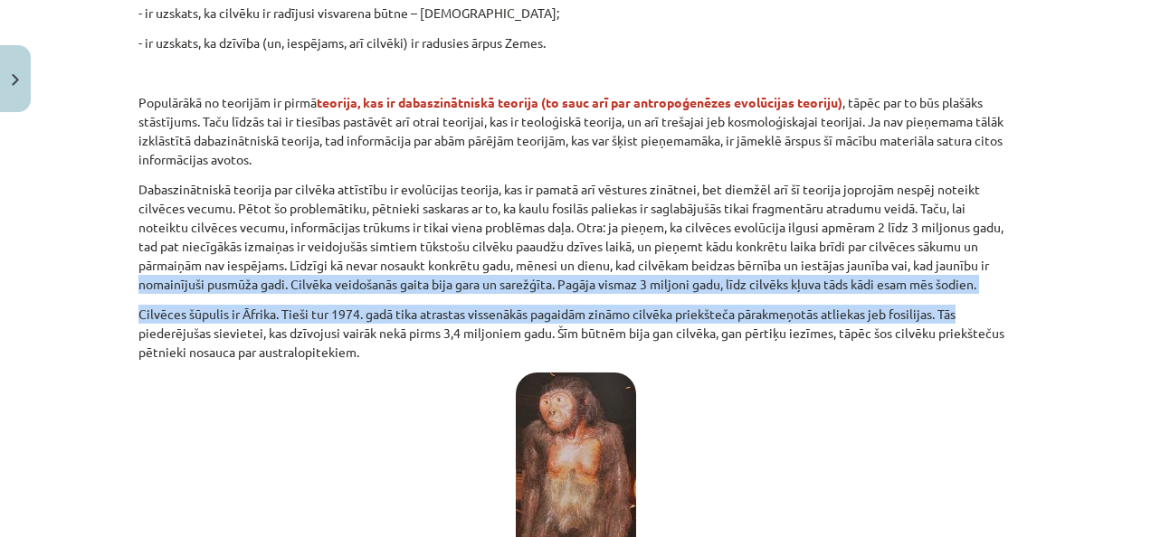
drag, startPoint x: 1119, startPoint y: 303, endPoint x: 1115, endPoint y: 262, distance: 41.0
click at [1115, 261] on div "Mācību tēma: Vēsture i - 10. klases 1. ieskaites mācību materiāls #3 📜 1. daļa.…" at bounding box center [575, 268] width 1151 height 537
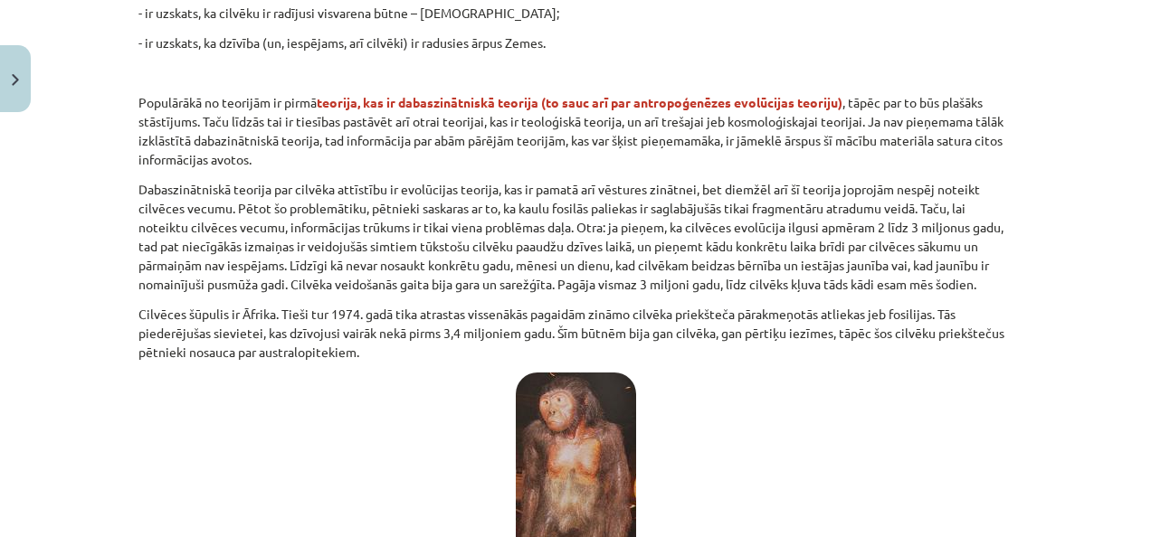
drag, startPoint x: 1115, startPoint y: 262, endPoint x: 1066, endPoint y: 329, distance: 82.9
click at [1066, 329] on div "Mācību tēma: Vēsture i - 10. klases 1. ieskaites mācību materiāls #3 📜 1. daļa.…" at bounding box center [575, 268] width 1151 height 537
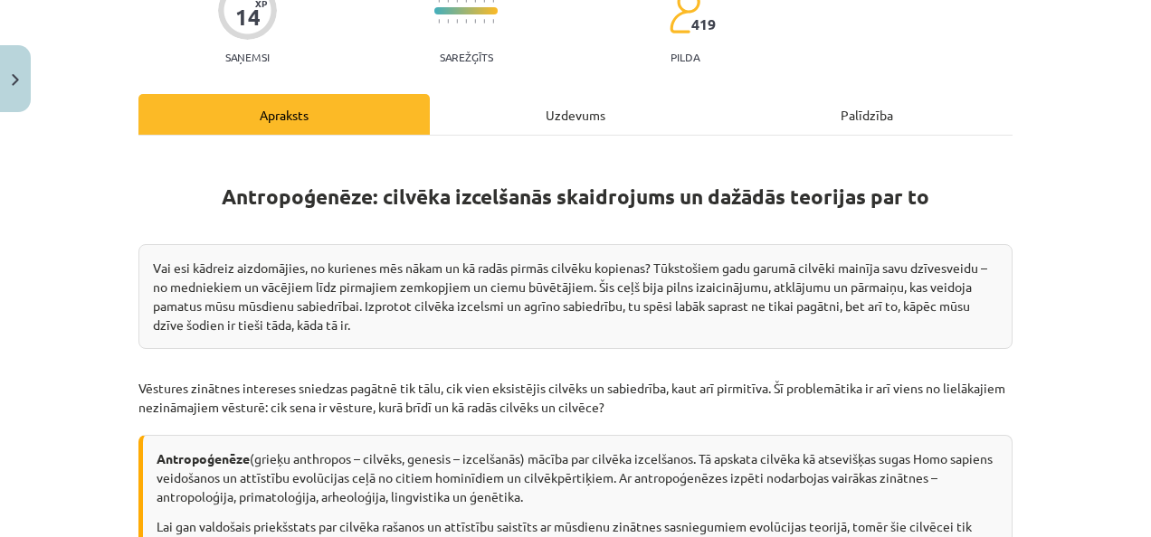
scroll to position [166, 0]
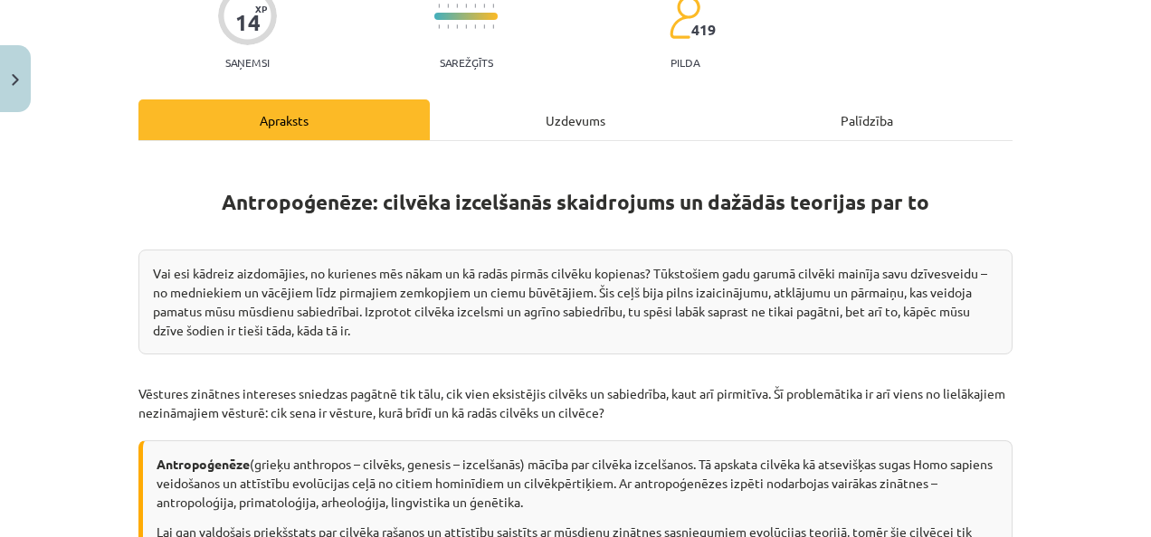
click at [859, 131] on div "Palīdzība" at bounding box center [866, 120] width 291 height 41
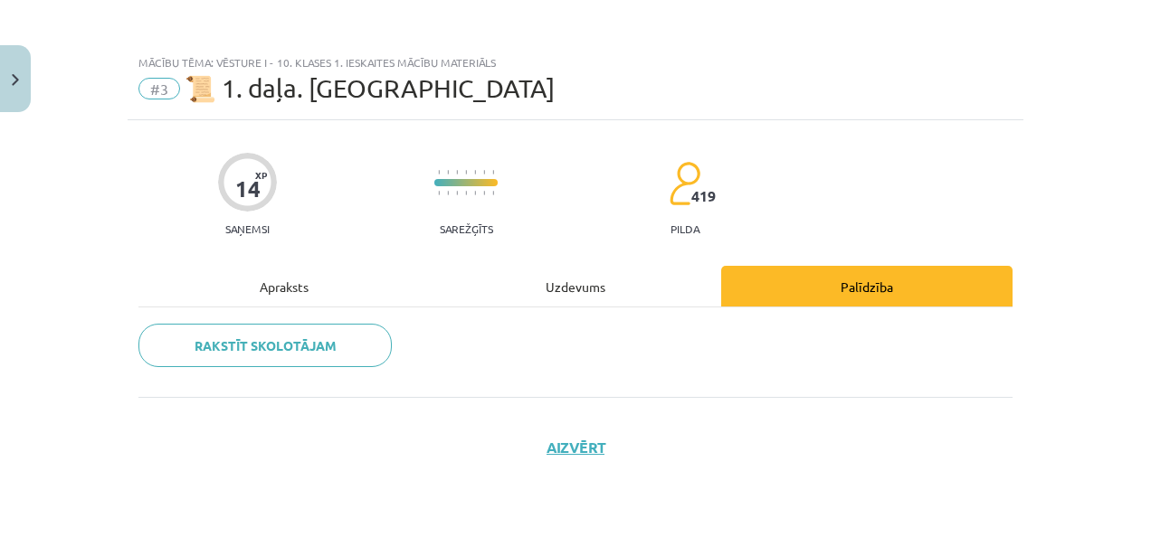
scroll to position [0, 0]
click at [569, 289] on div "Uzdevums" at bounding box center [575, 286] width 291 height 41
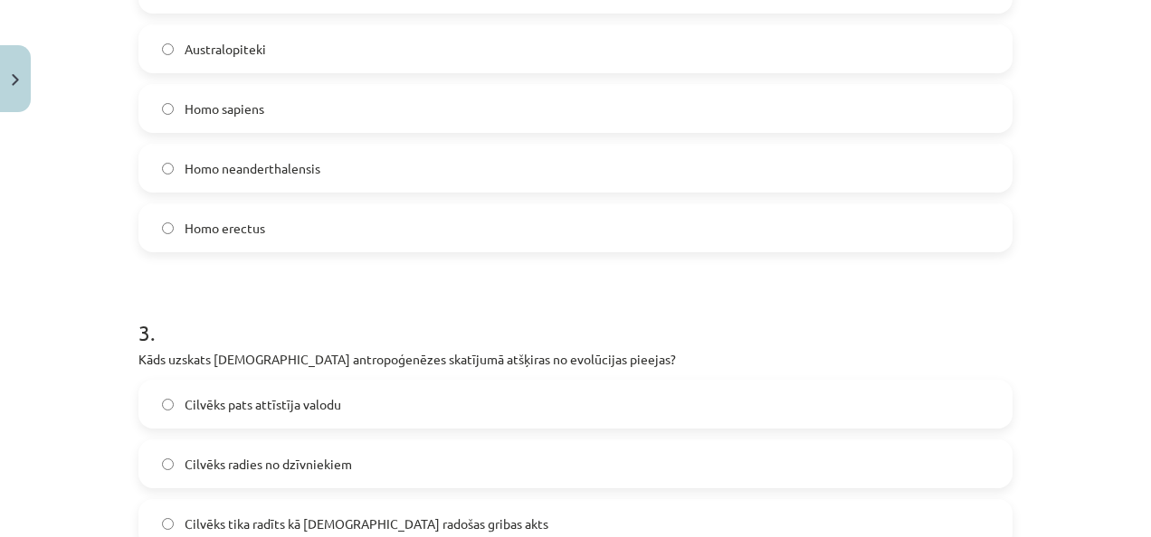
scroll to position [749, 0]
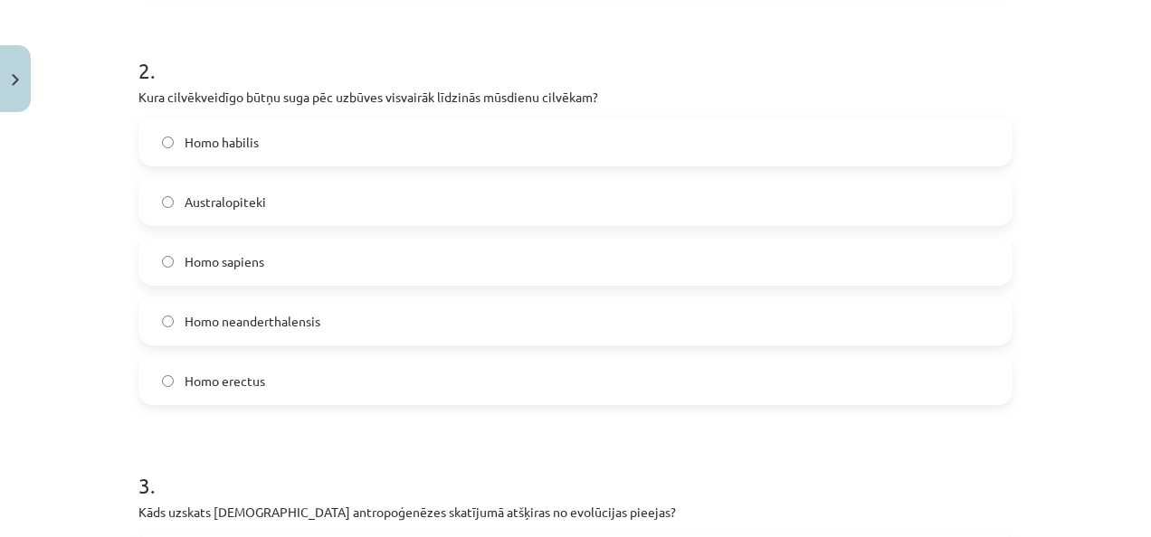
click at [921, 267] on label "Homo sapiens" at bounding box center [575, 261] width 870 height 45
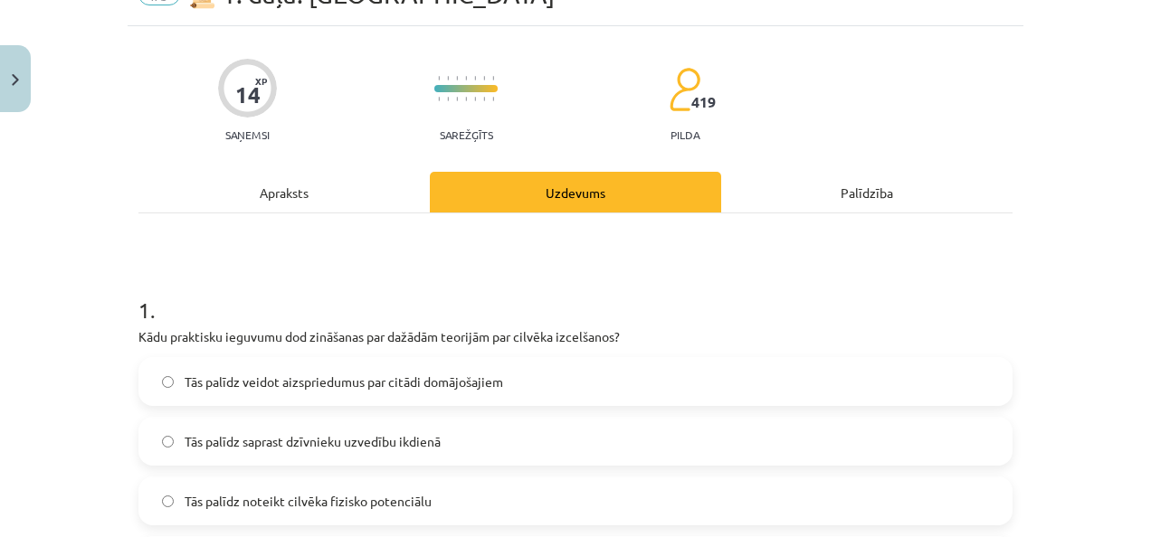
scroll to position [29, 0]
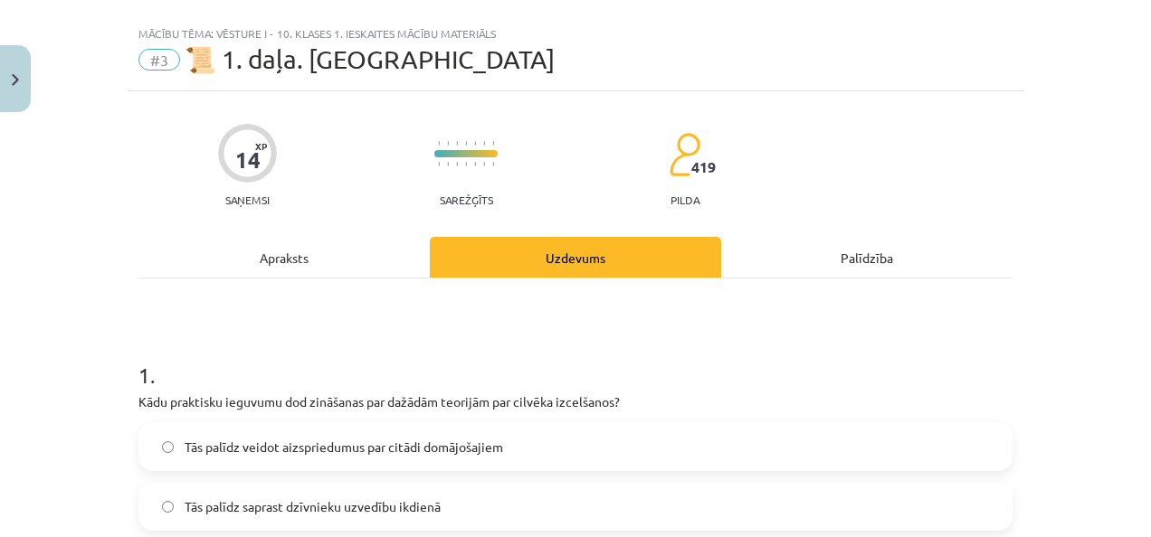
click at [274, 255] on div "Apraksts" at bounding box center [283, 257] width 291 height 41
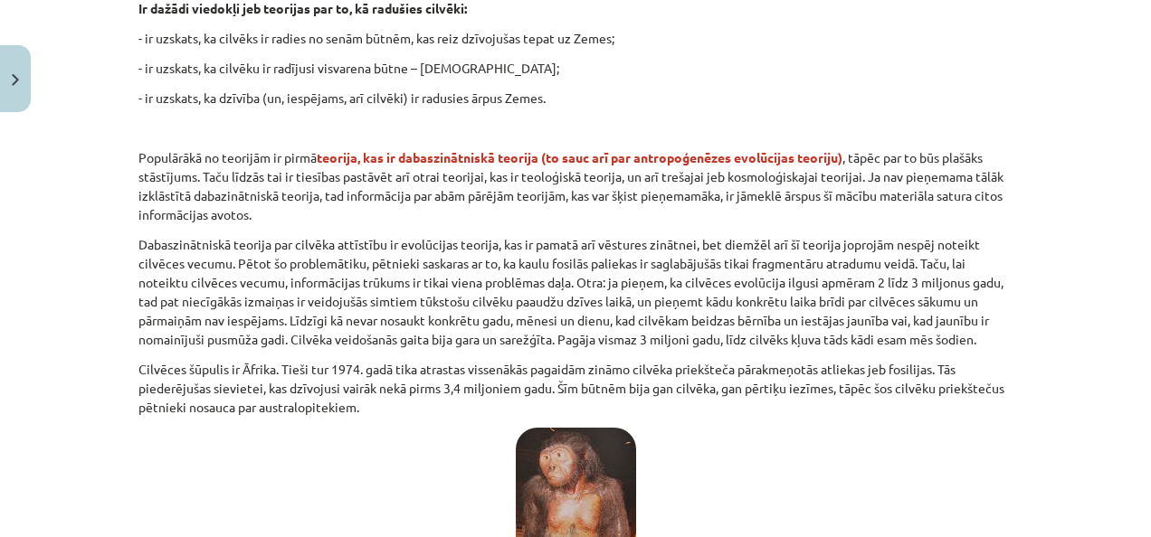
scroll to position [904, 0]
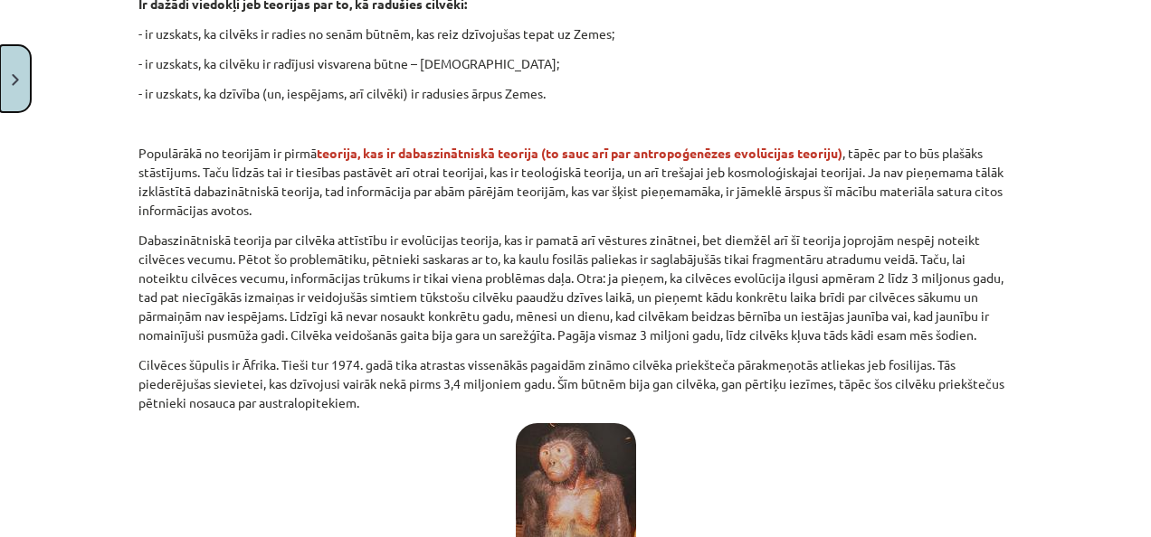
click at [5, 77] on button "Close" at bounding box center [15, 78] width 31 height 67
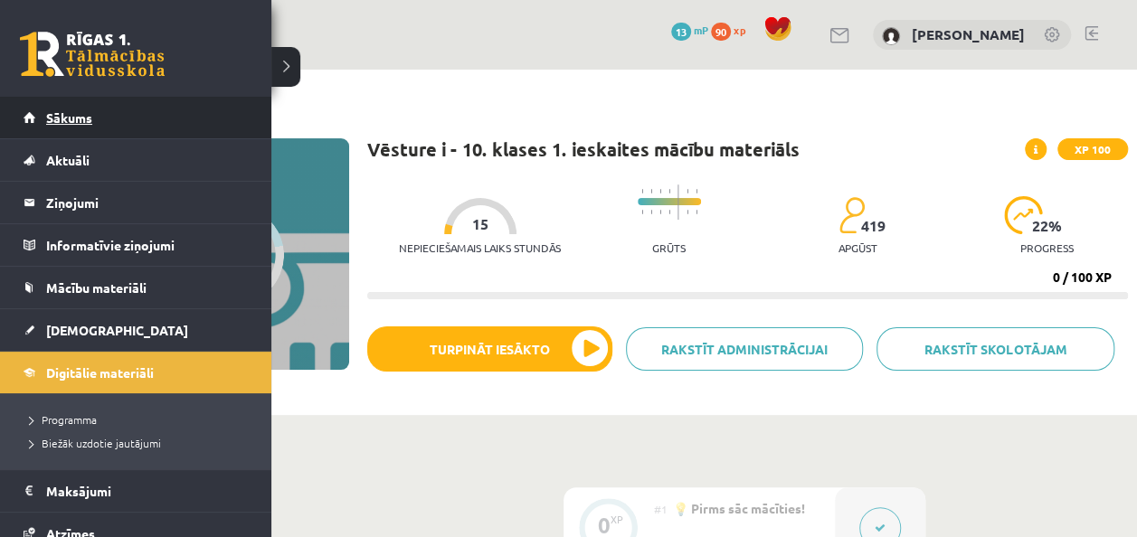
click at [25, 120] on link "Sākums" at bounding box center [136, 118] width 225 height 42
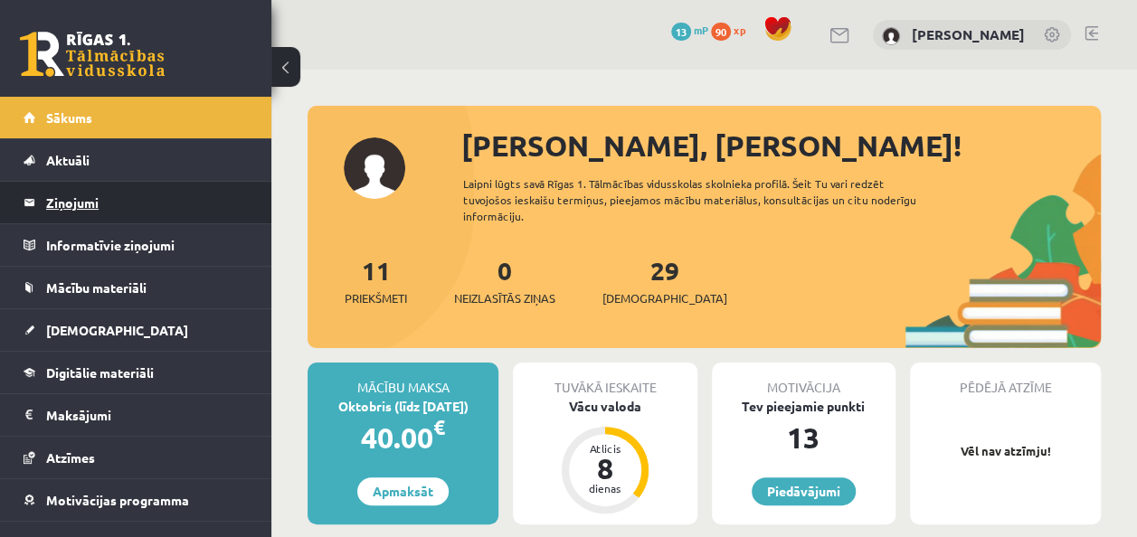
click at [119, 204] on legend "Ziņojumi 0" at bounding box center [147, 203] width 203 height 42
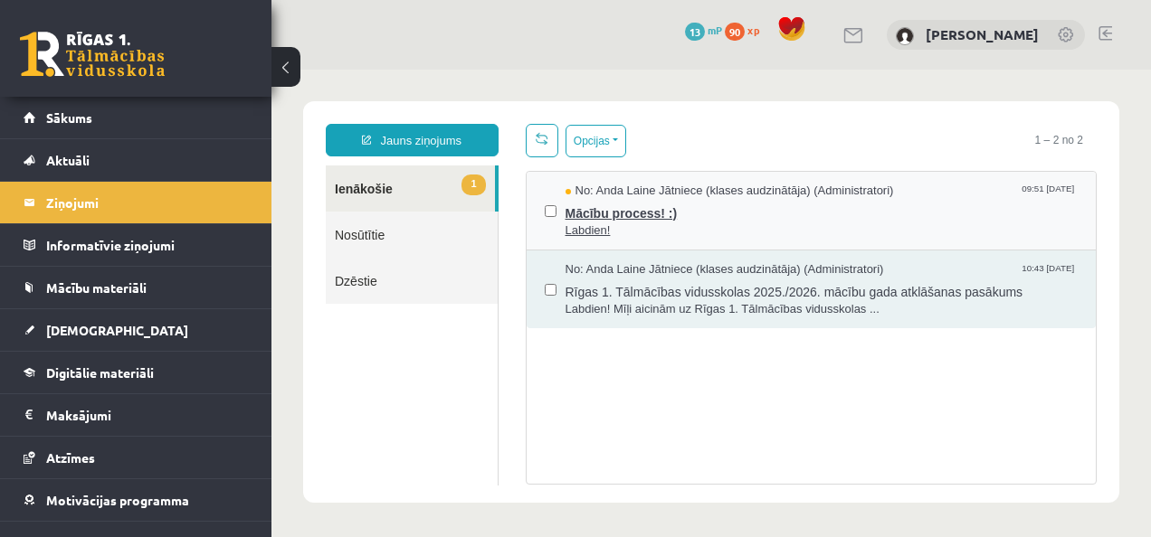
click at [731, 214] on span "Mācību process! :)" at bounding box center [822, 211] width 513 height 23
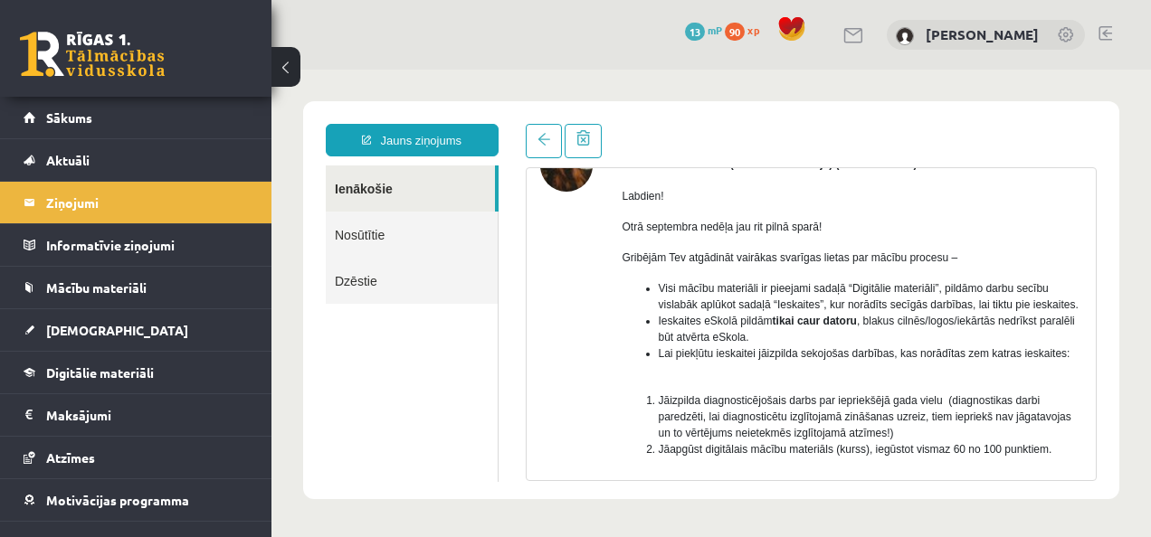
scroll to position [119, 0]
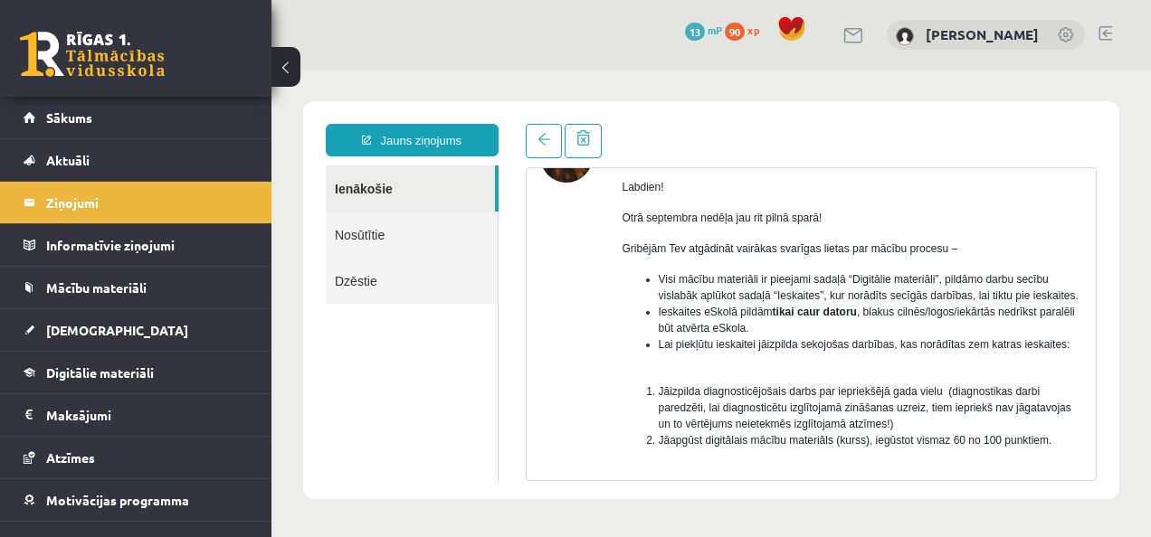
drag, startPoint x: 1098, startPoint y: 268, endPoint x: 1098, endPoint y: 287, distance: 19.0
click at [1098, 287] on div "Temats: Mācību process! :) 09:51 [DATE] No: [PERSON_NAME] Jātniece (klases audz…" at bounding box center [811, 302] width 599 height 357
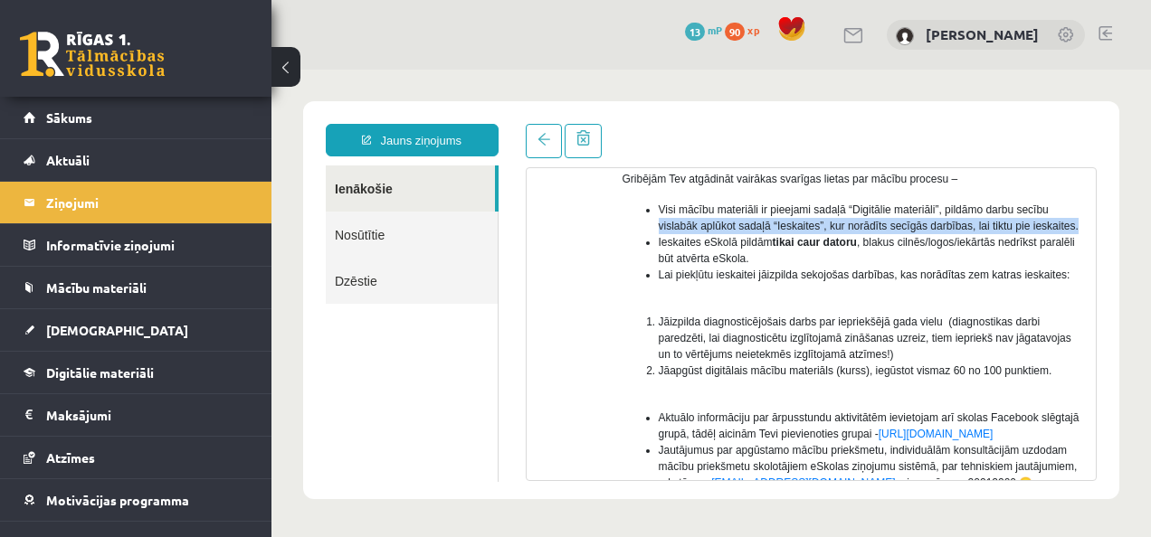
scroll to position [203, 0]
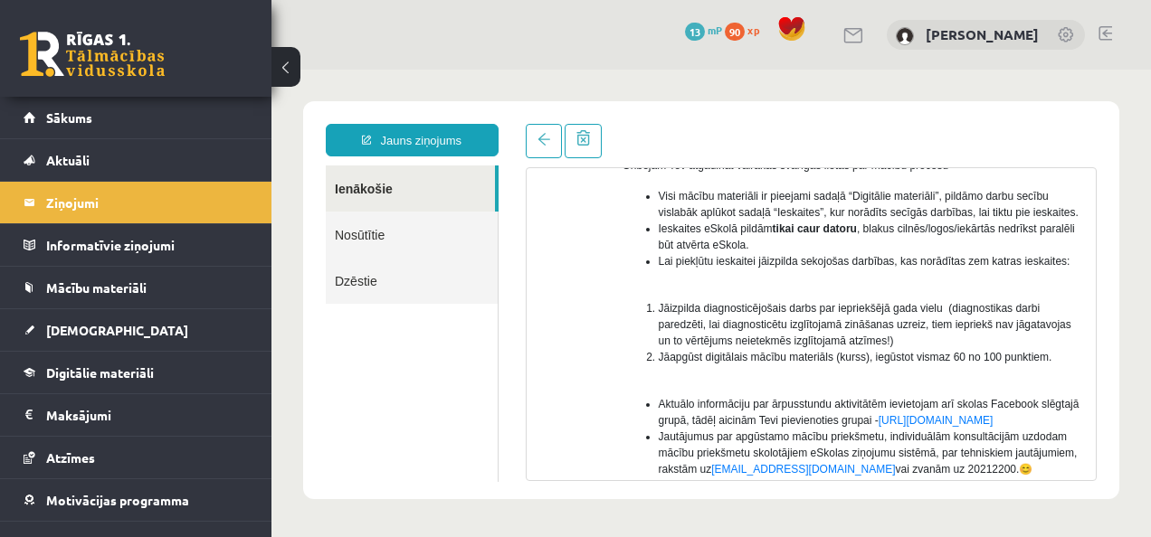
click at [1067, 390] on div "Labdien! Otrā septembra nedēļa jau rit pilnā sparā! Gribējām Tev atgādināt vair…" at bounding box center [853, 398] width 461 height 637
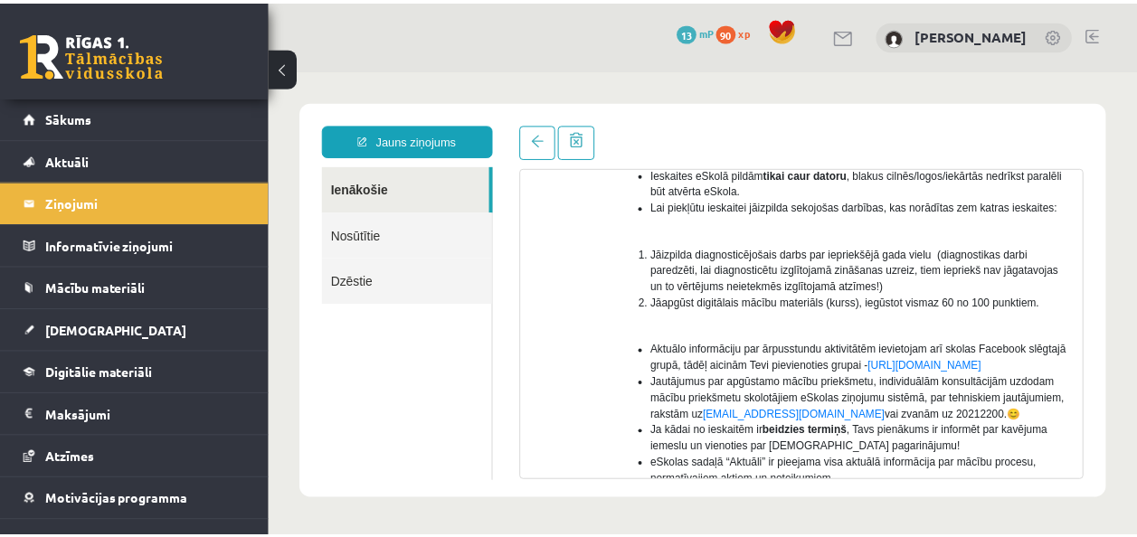
scroll to position [262, 0]
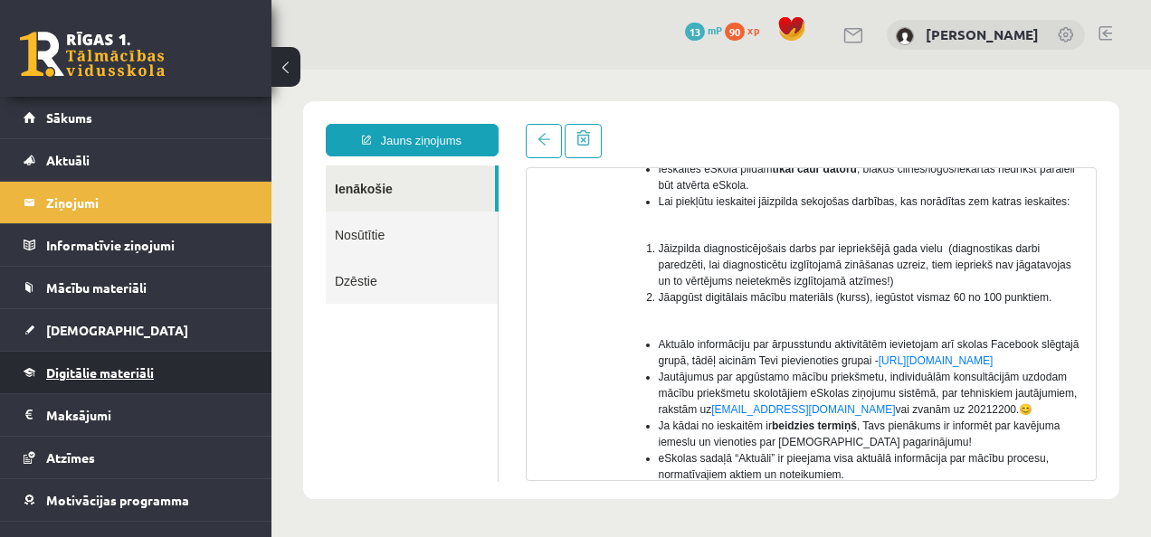
click at [118, 379] on link "Digitālie materiāli" at bounding box center [136, 373] width 225 height 42
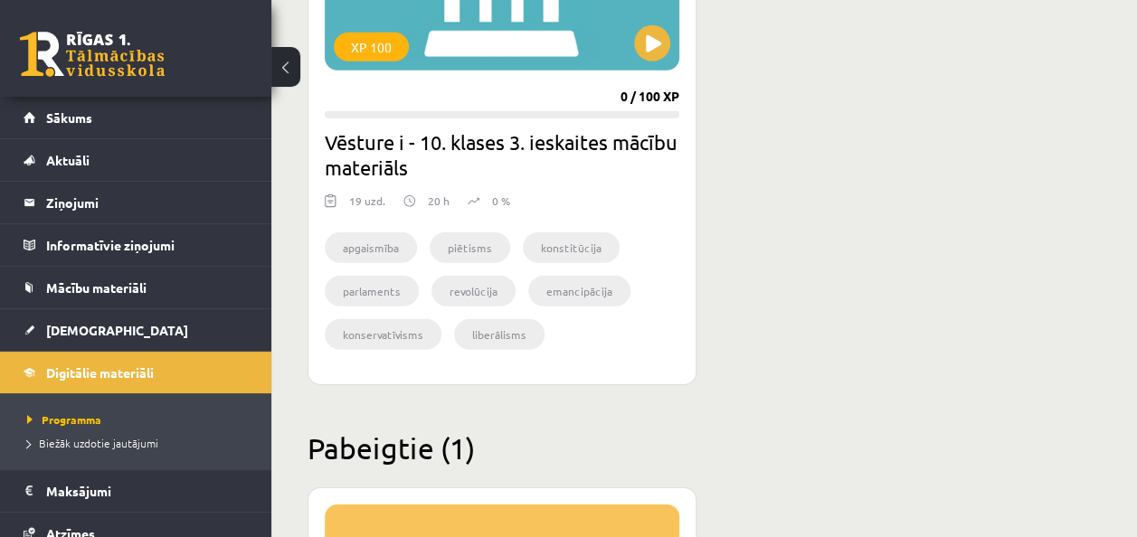
scroll to position [6499, 0]
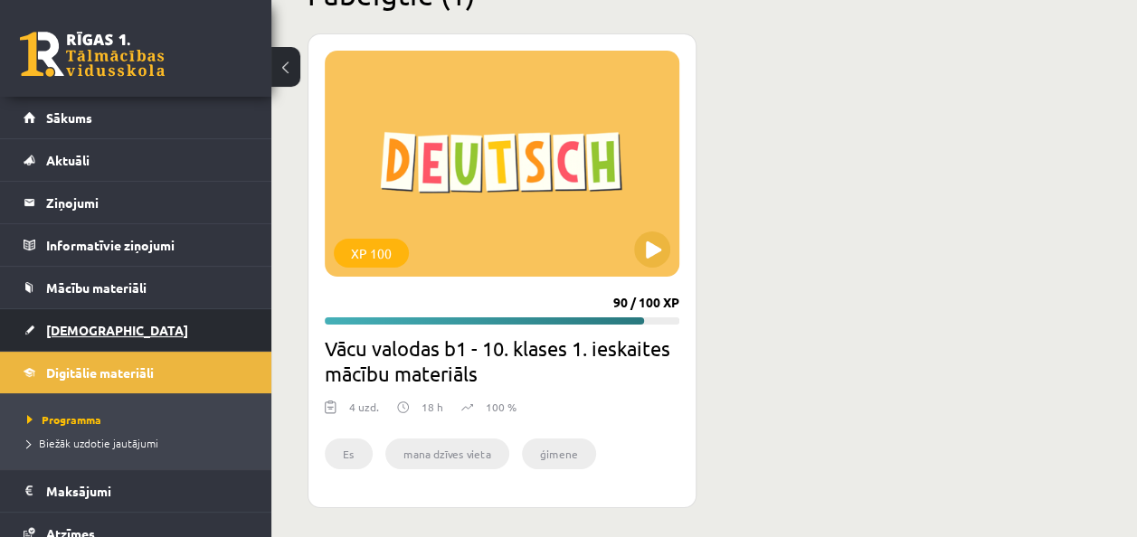
click at [130, 325] on link "[DEMOGRAPHIC_DATA]" at bounding box center [136, 330] width 225 height 42
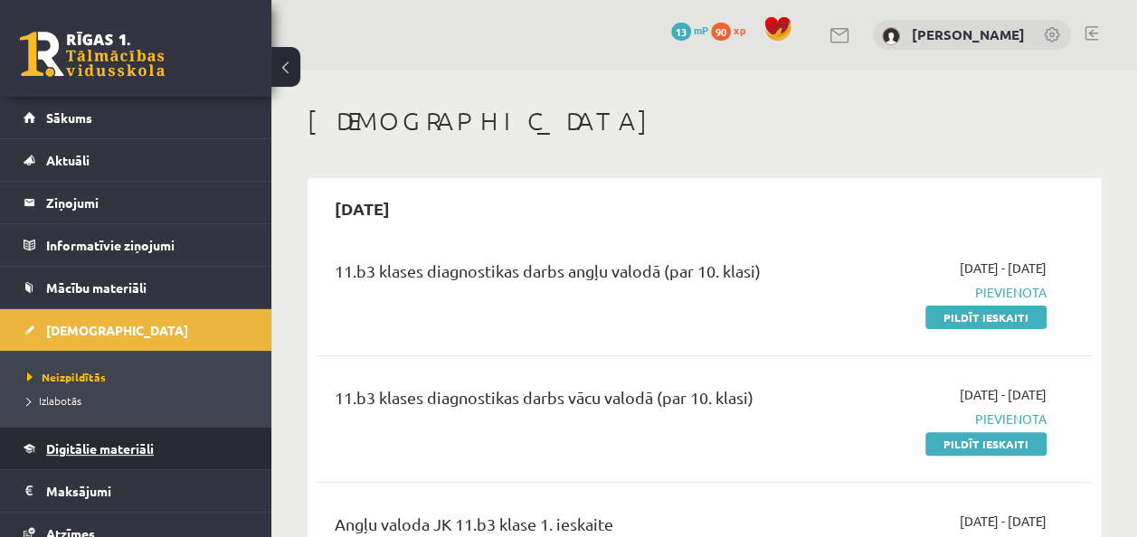
click at [108, 456] on link "Digitālie materiāli" at bounding box center [136, 449] width 225 height 42
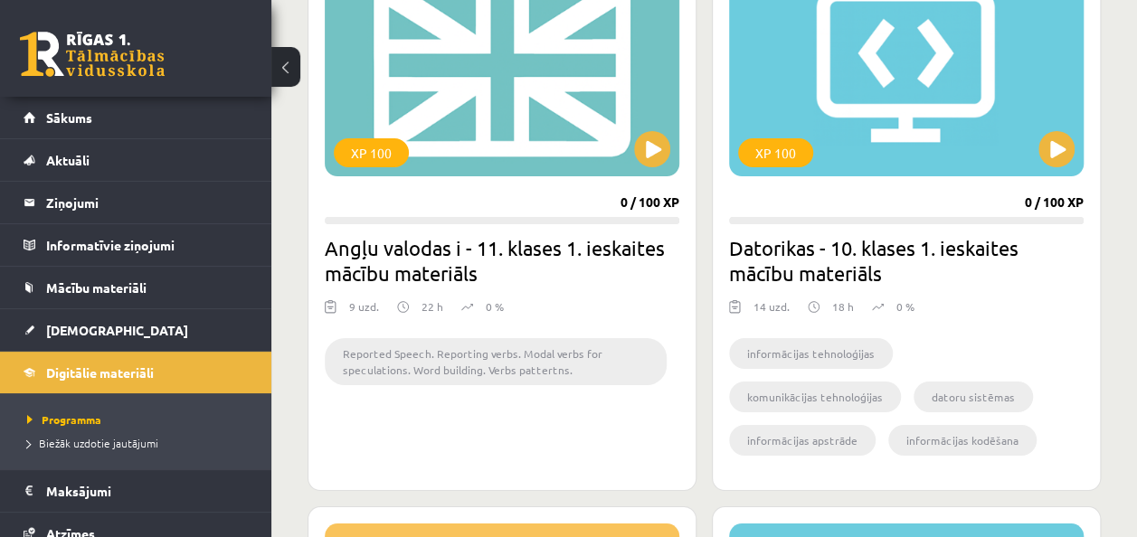
scroll to position [3155, 0]
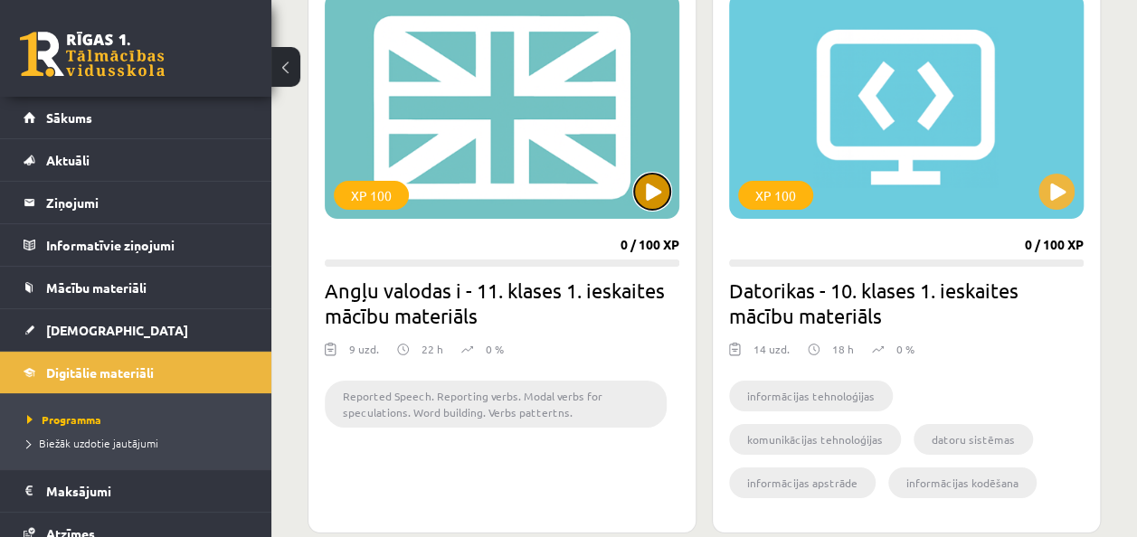
click at [653, 189] on button at bounding box center [652, 192] width 36 height 36
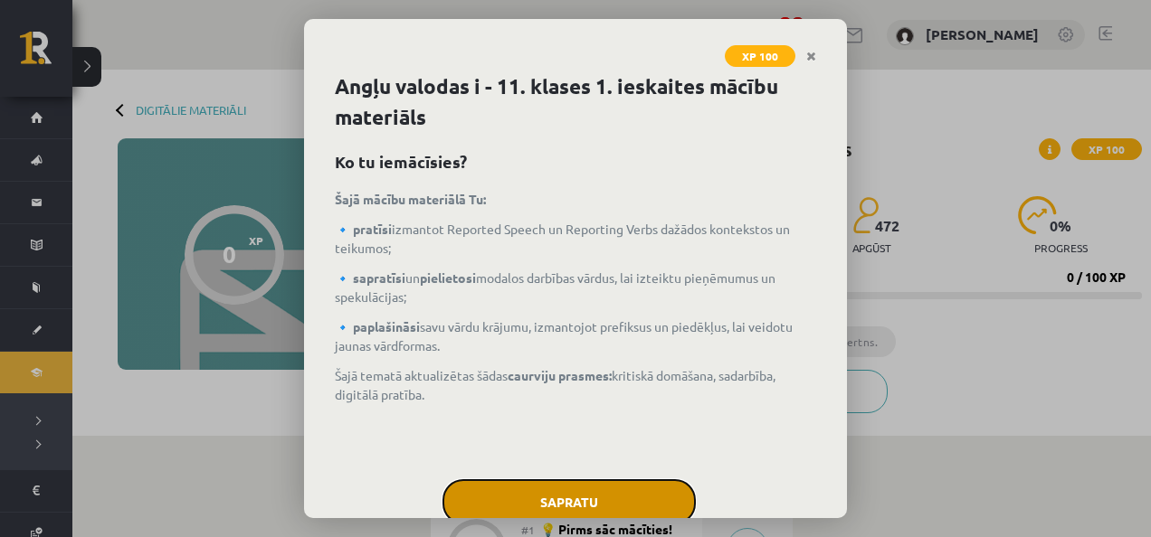
click at [571, 504] on button "Sapratu" at bounding box center [568, 502] width 253 height 45
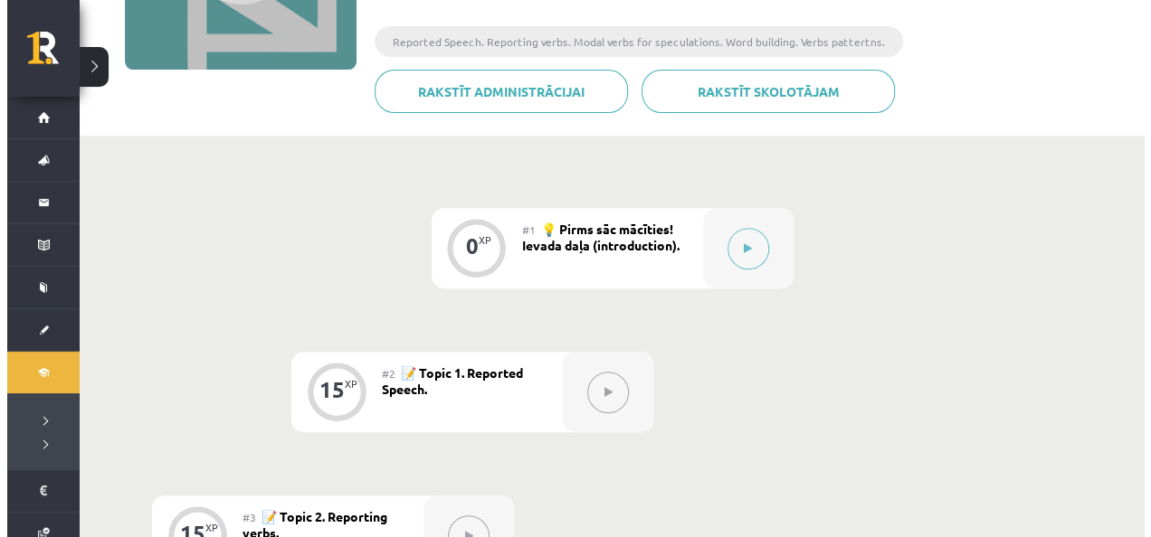
scroll to position [306, 0]
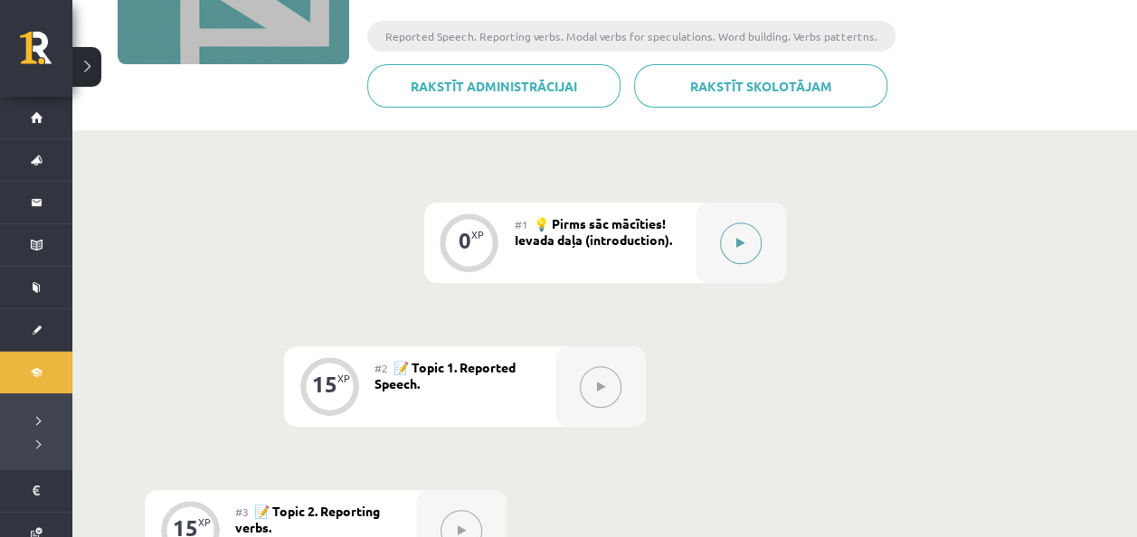
click at [750, 241] on button at bounding box center [741, 244] width 42 height 42
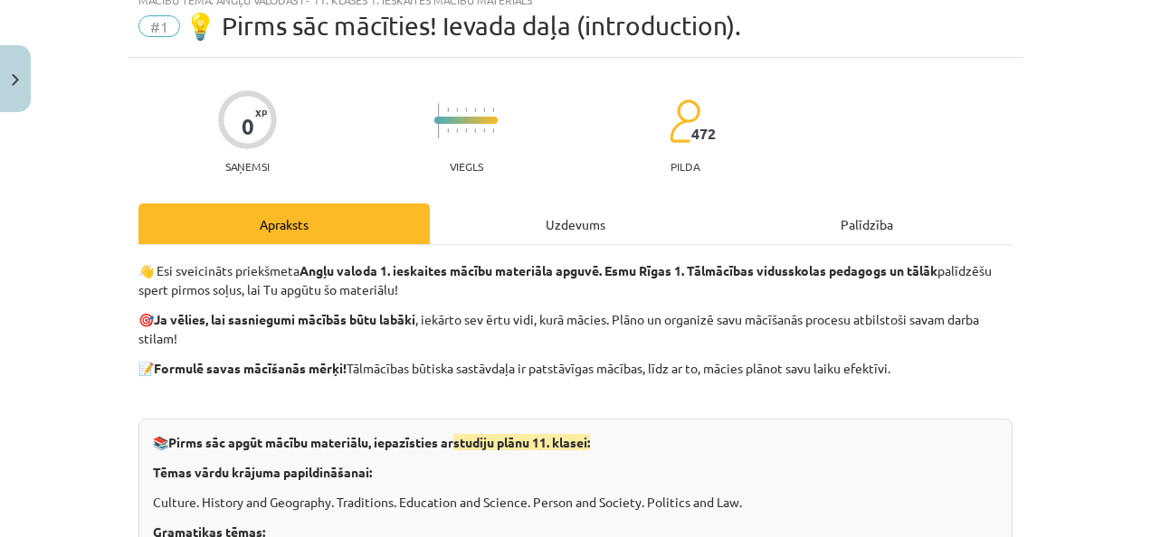
scroll to position [0, 0]
